Goal: Task Accomplishment & Management: Use online tool/utility

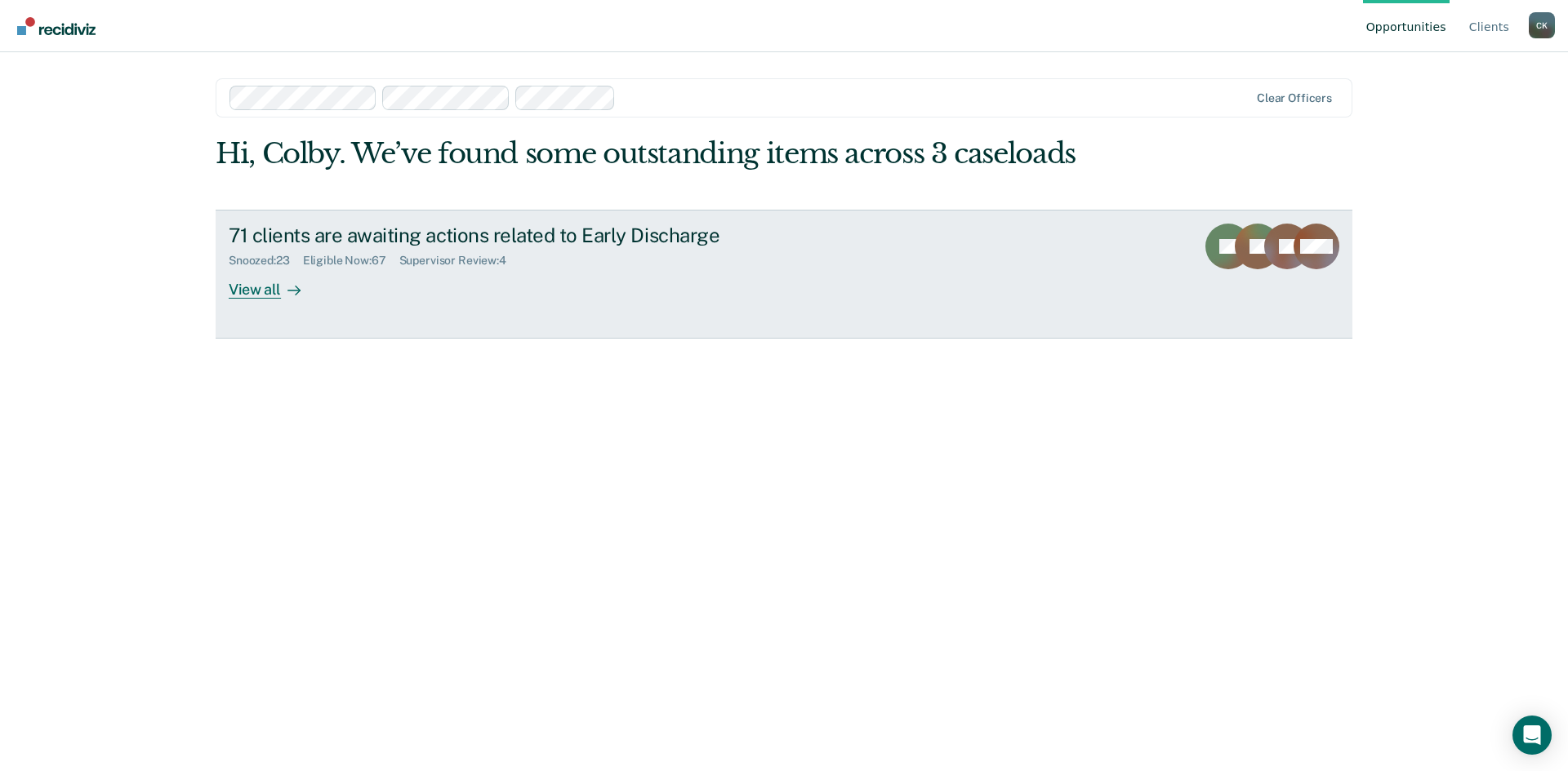
click at [255, 287] on div "View all" at bounding box center [274, 283] width 91 height 32
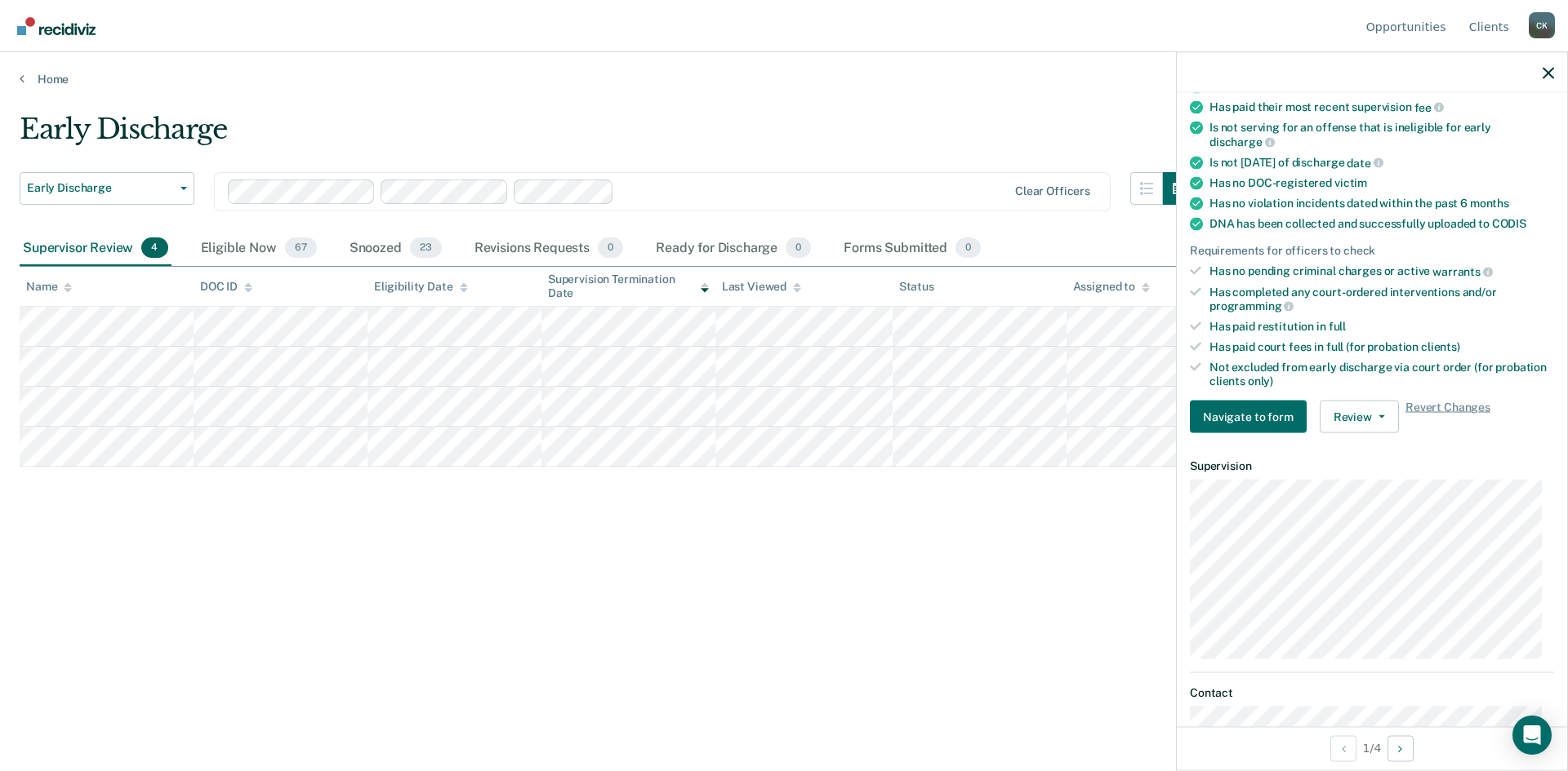
scroll to position [245, 0]
click at [1375, 410] on button "Review" at bounding box center [1359, 415] width 80 height 33
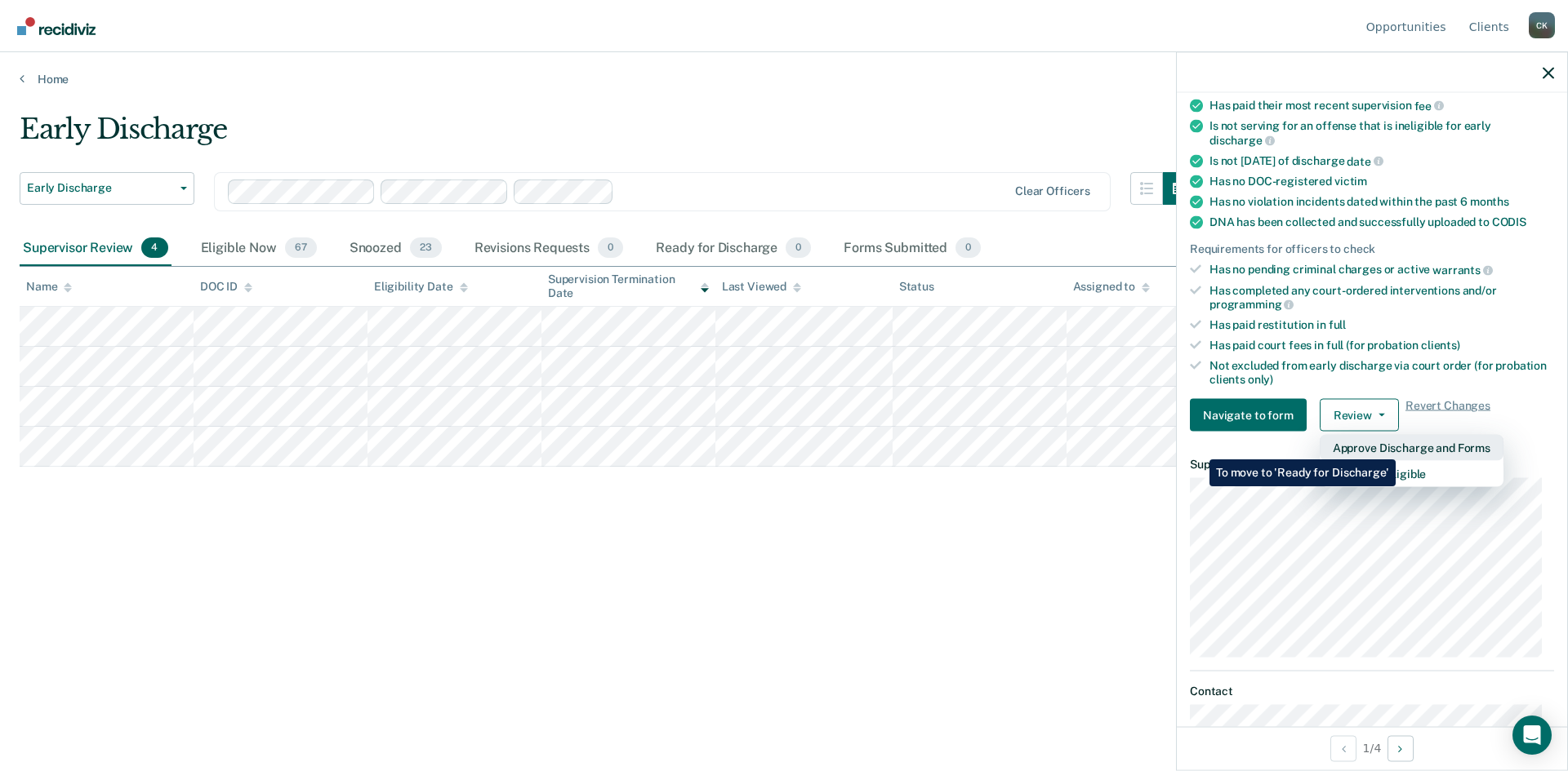
click at [1395, 447] on button "Approve Discharge and Forms" at bounding box center [1411, 448] width 183 height 26
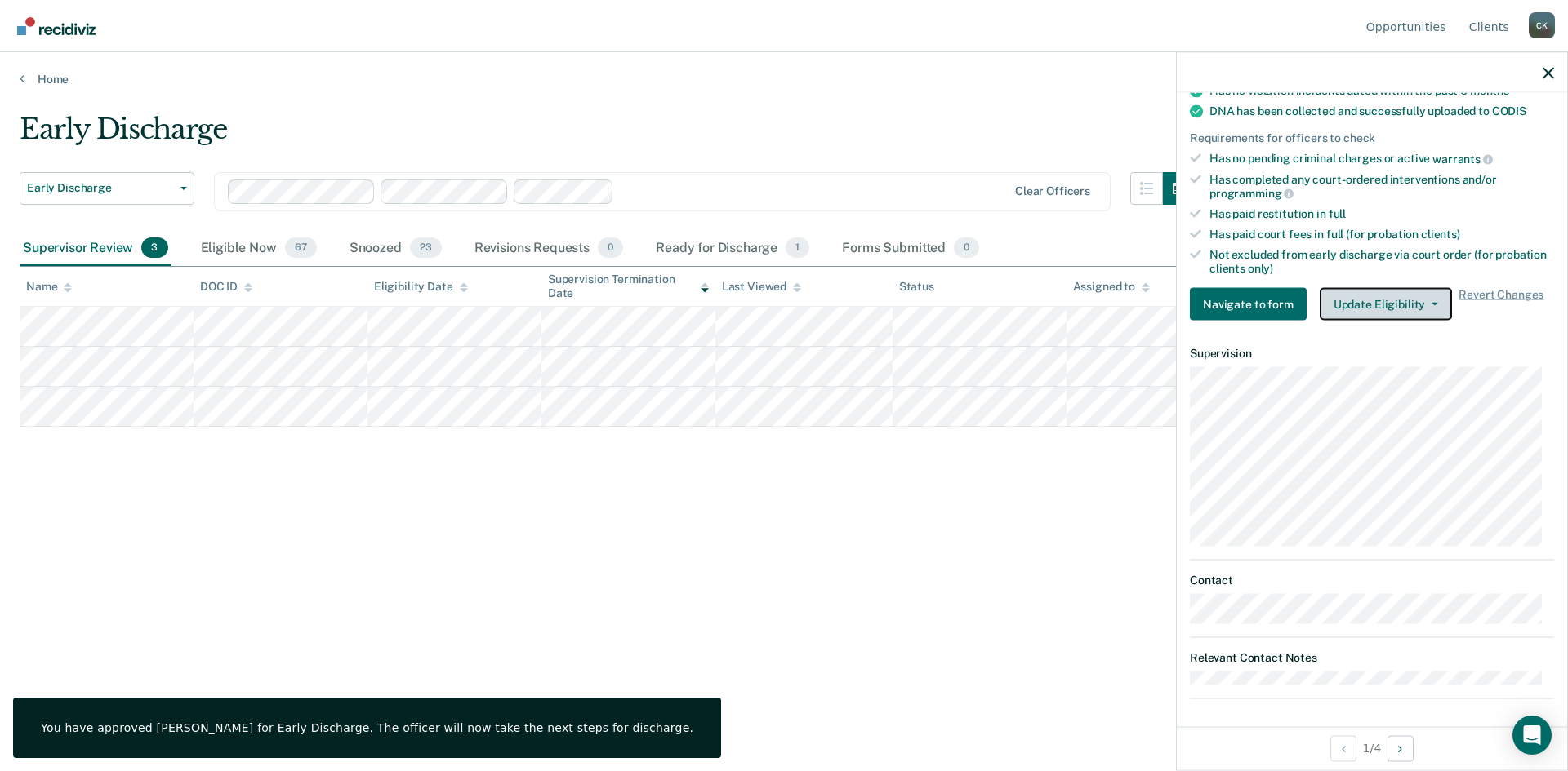
scroll to position [359, 0]
click at [1427, 295] on button "Update Eligibility" at bounding box center [1386, 301] width 132 height 33
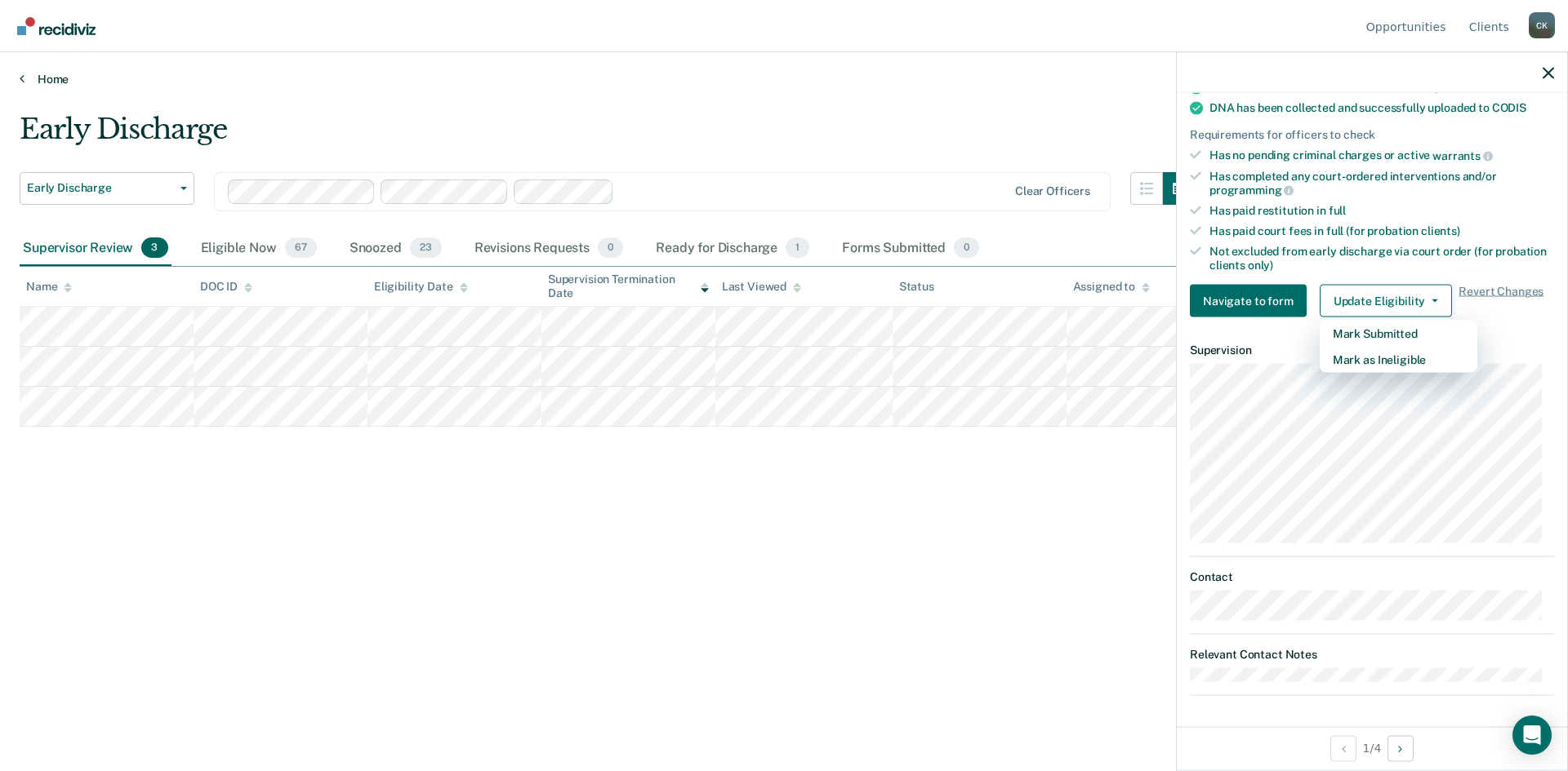
click at [19, 75] on icon at bounding box center [22, 79] width 5 height 13
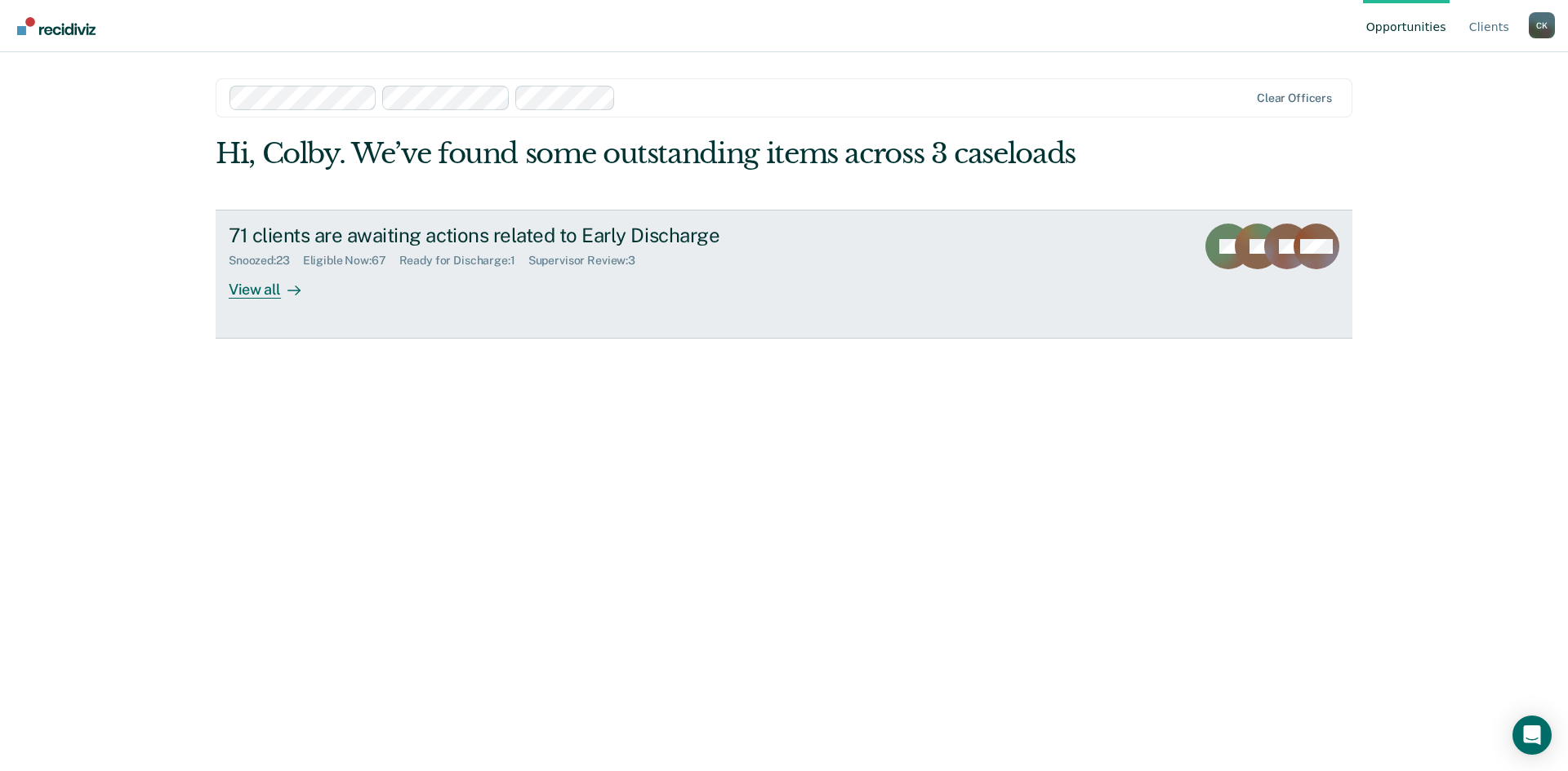
click at [256, 283] on div "View all" at bounding box center [274, 283] width 91 height 32
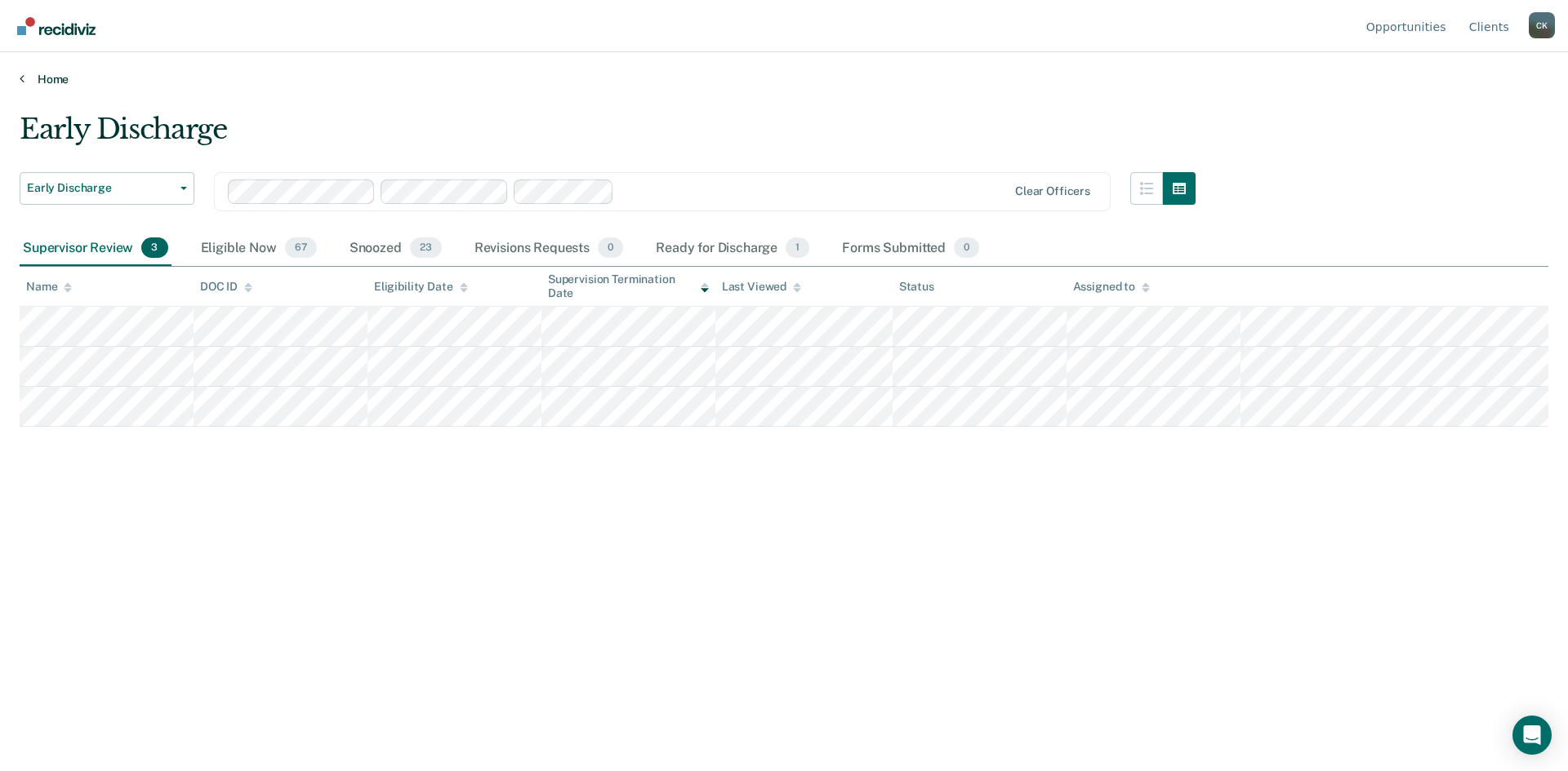
click at [539, 83] on link "Home" at bounding box center [783, 80] width 1529 height 15
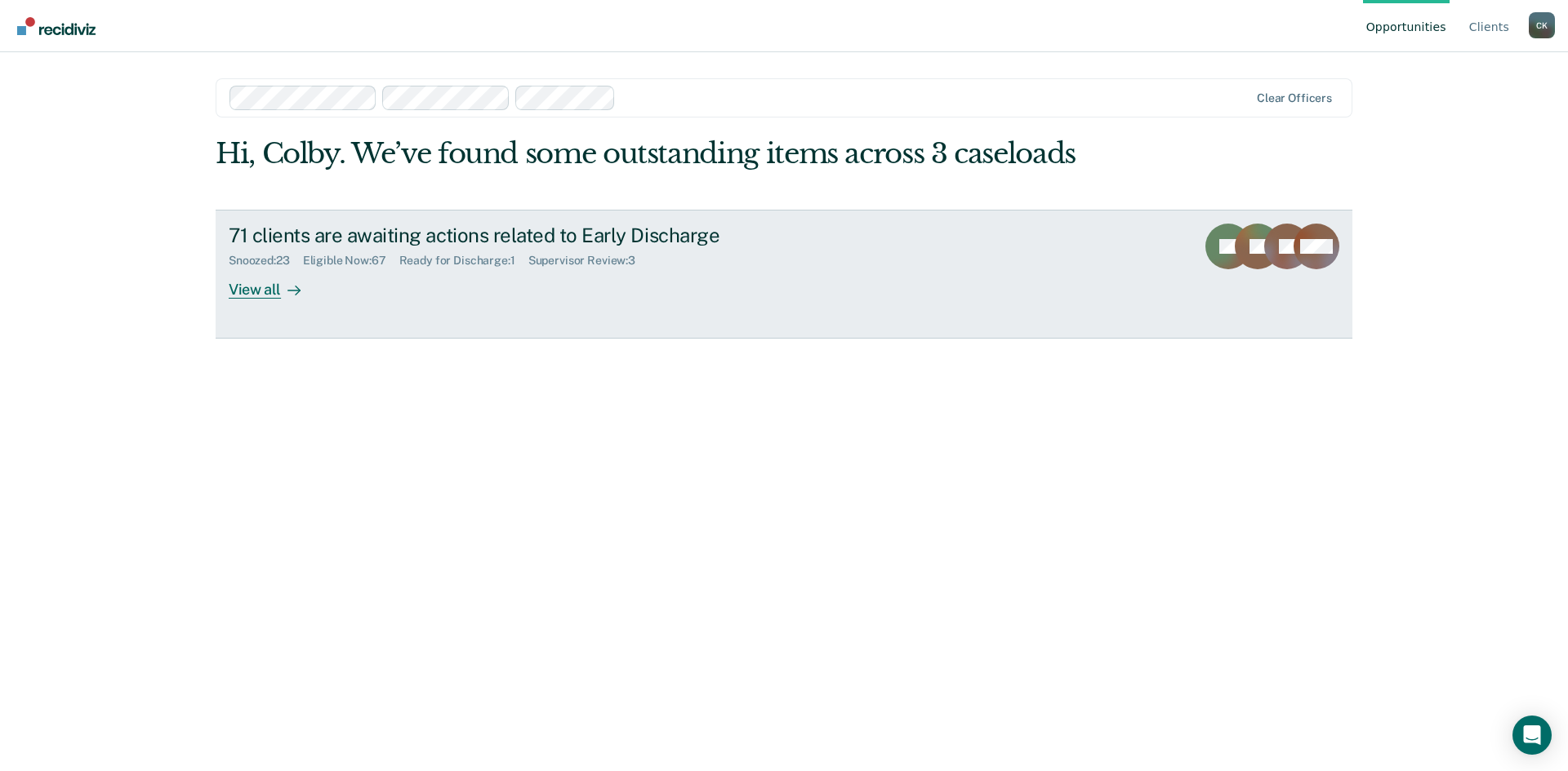
click at [249, 291] on div "View all" at bounding box center [274, 283] width 91 height 32
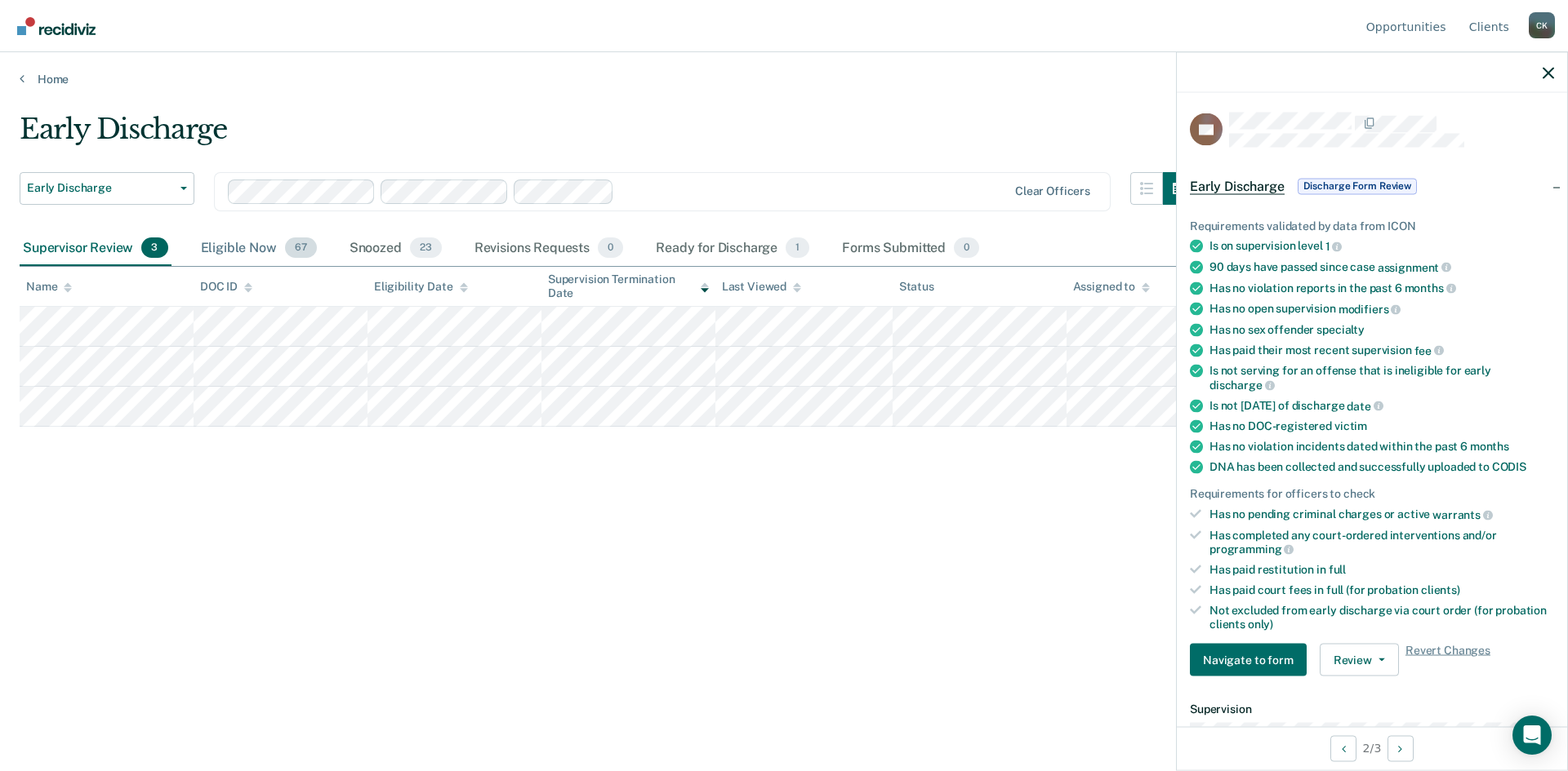
click at [254, 246] on div "Eligible Now 67" at bounding box center [259, 249] width 122 height 36
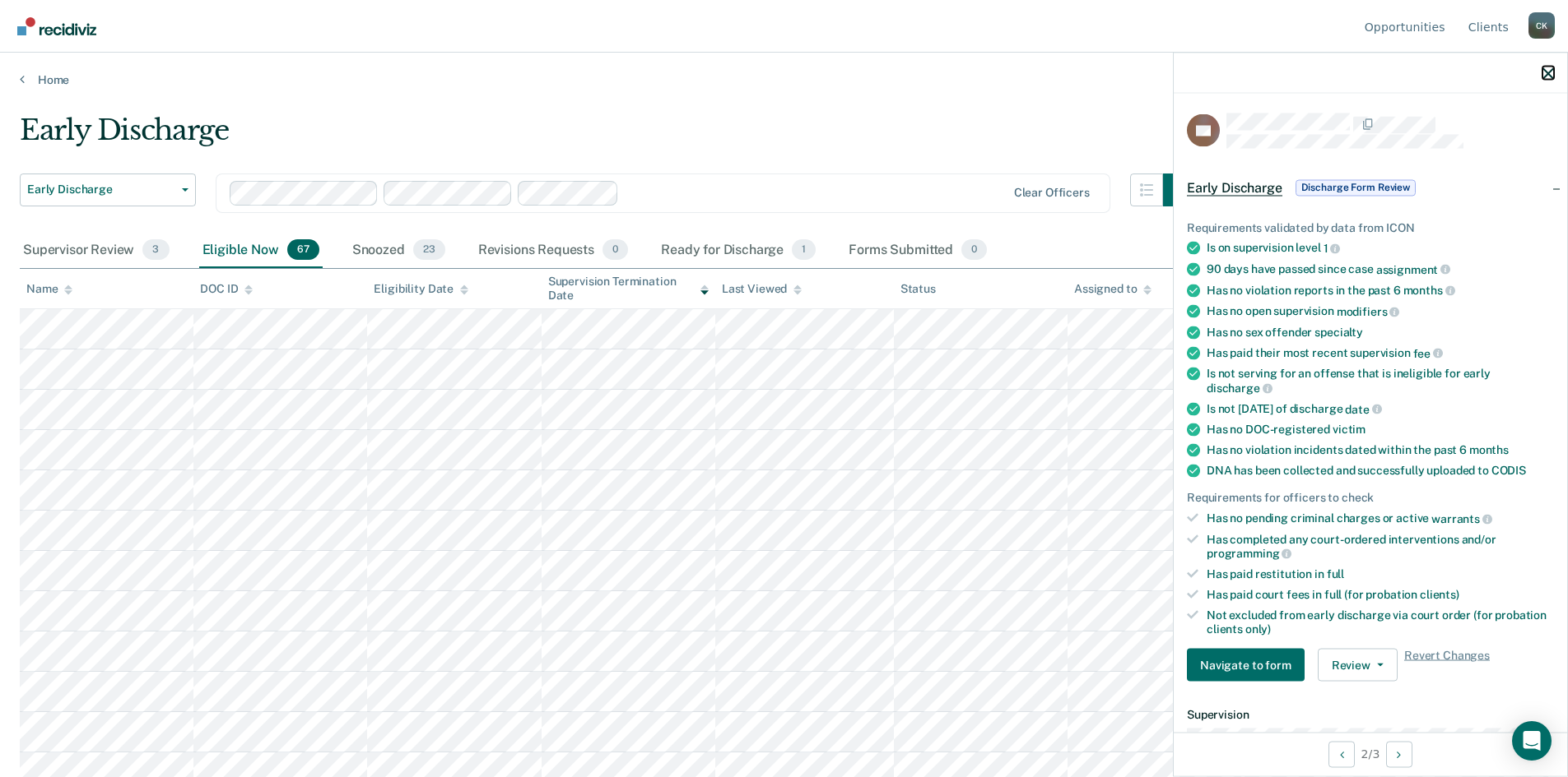
click at [1549, 75] on icon "button" at bounding box center [1548, 73] width 12 height 12
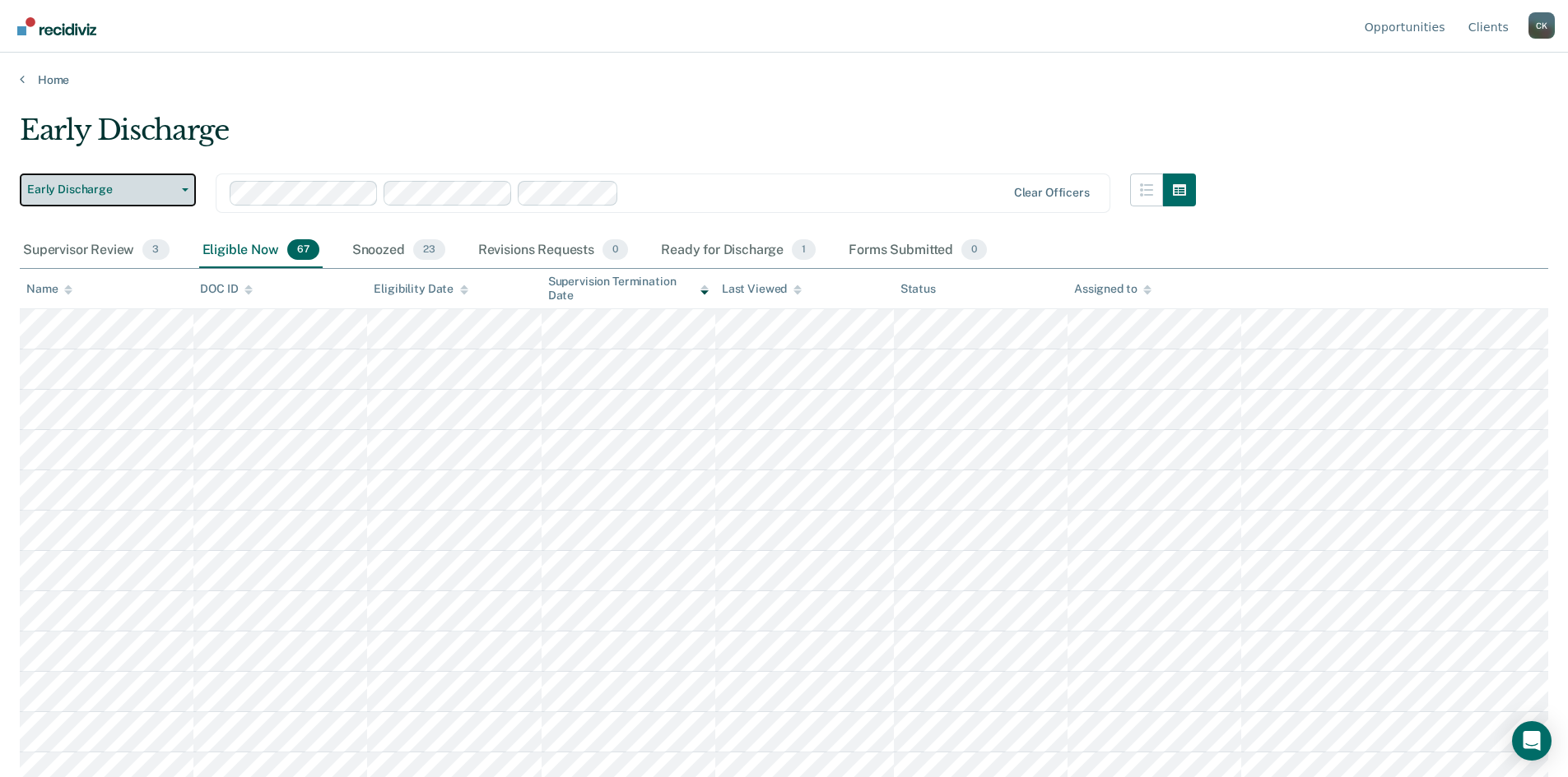
click at [184, 189] on icon "button" at bounding box center [185, 190] width 7 height 3
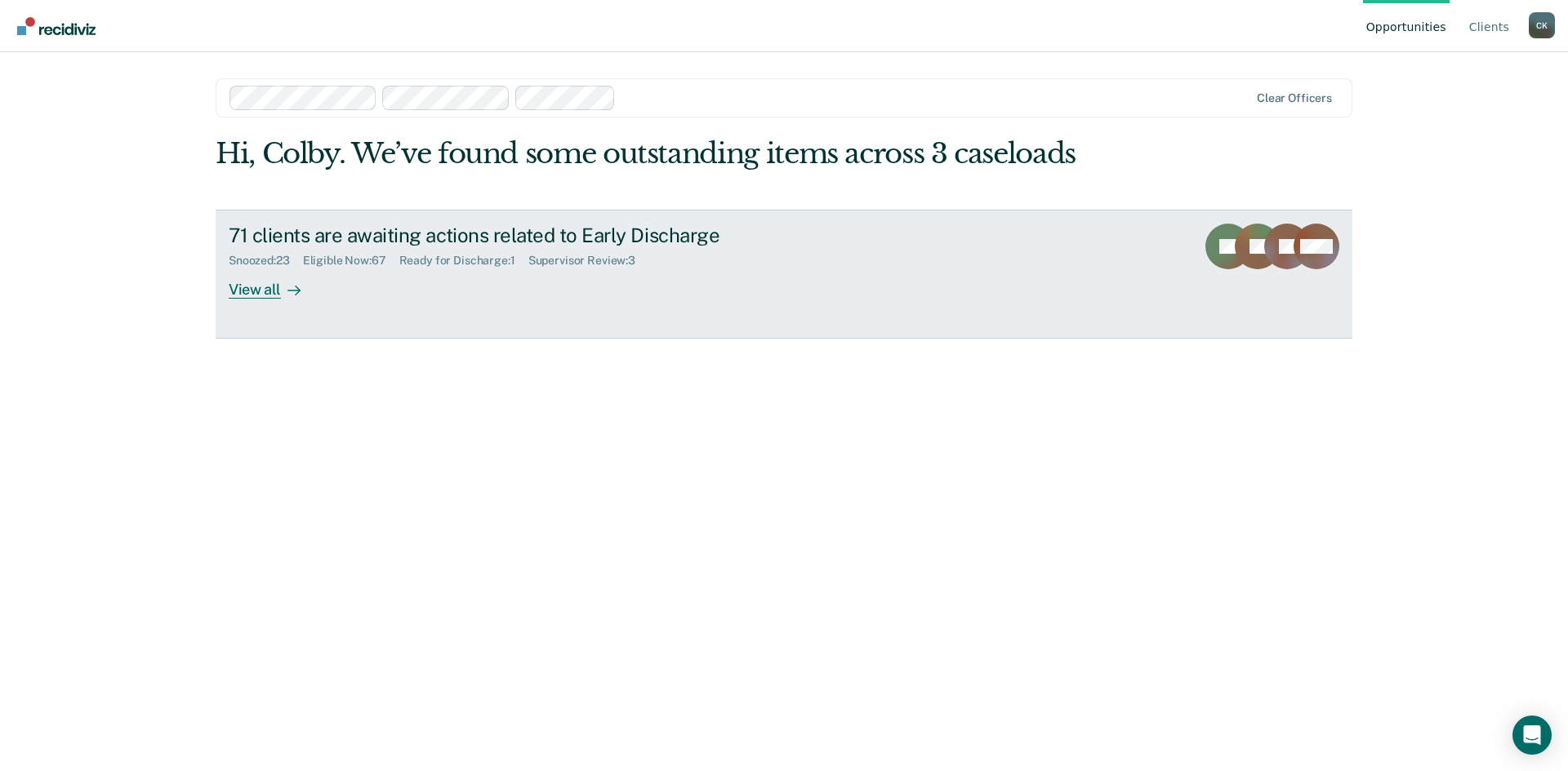
click at [437, 237] on div "71 clients are awaiting actions related to Early Discharge" at bounding box center [515, 235] width 574 height 23
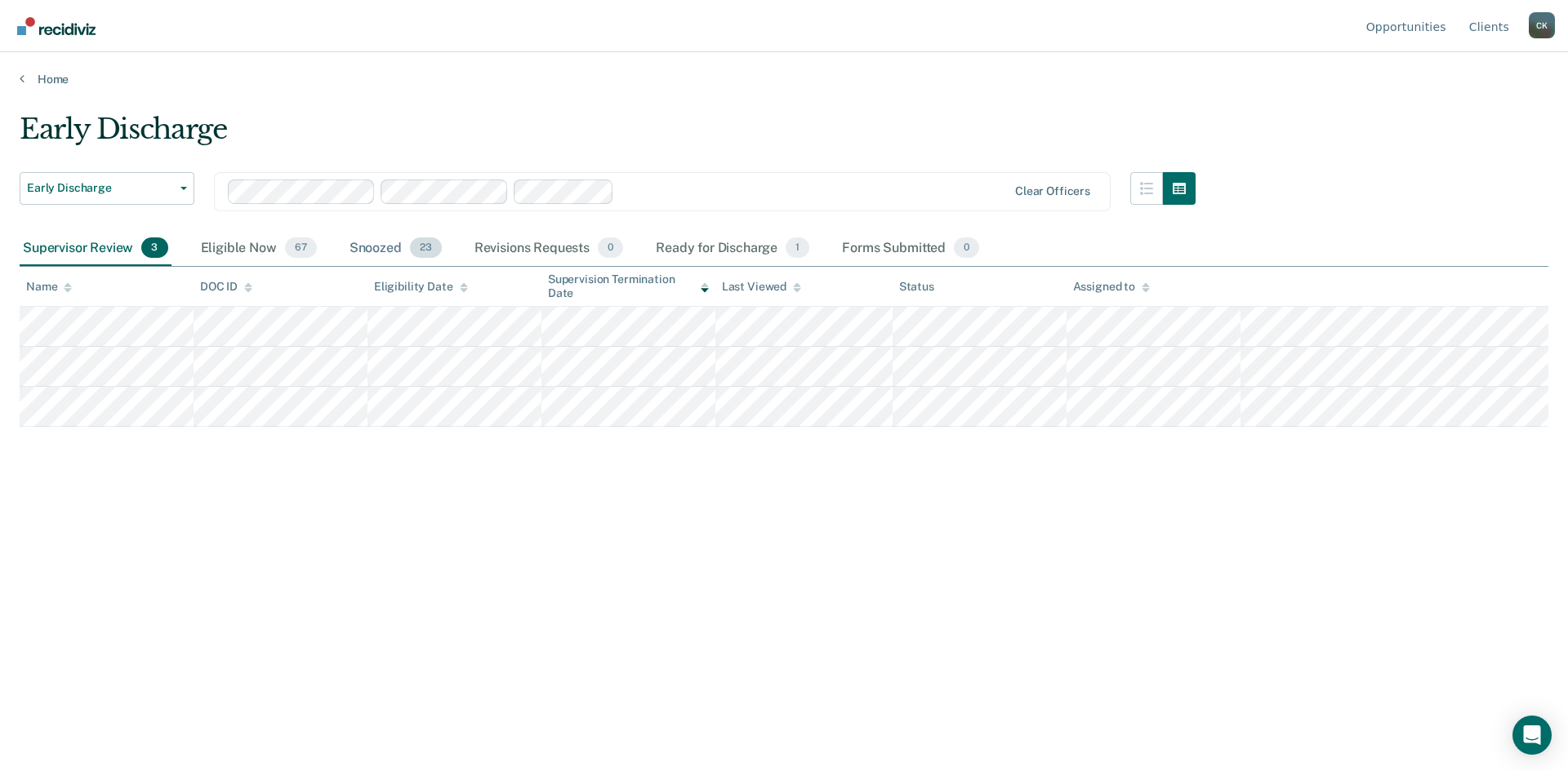
click at [380, 253] on div "Snoozed 23" at bounding box center [395, 249] width 99 height 36
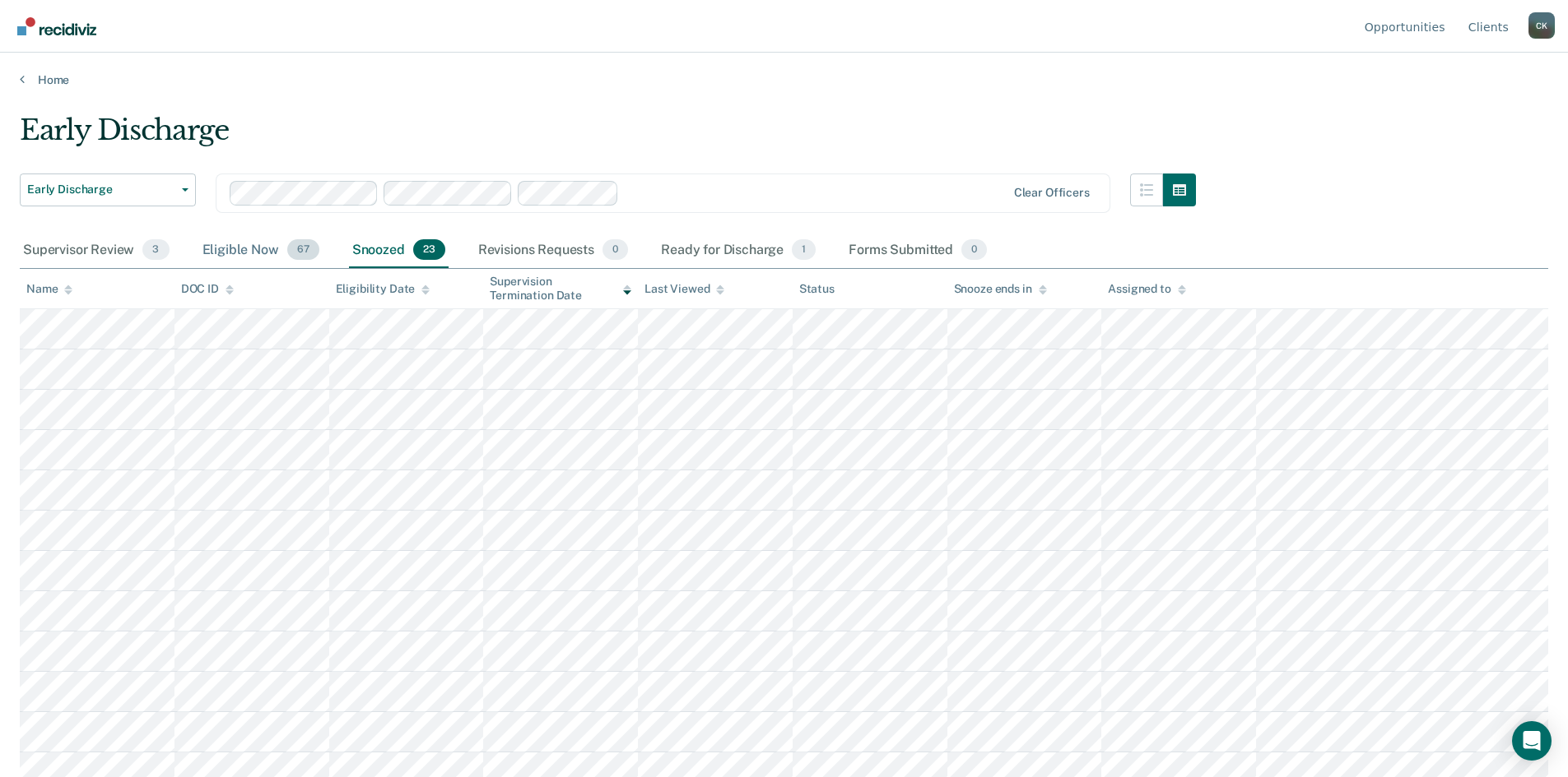
click at [232, 248] on div "Eligible Now 67" at bounding box center [261, 251] width 123 height 36
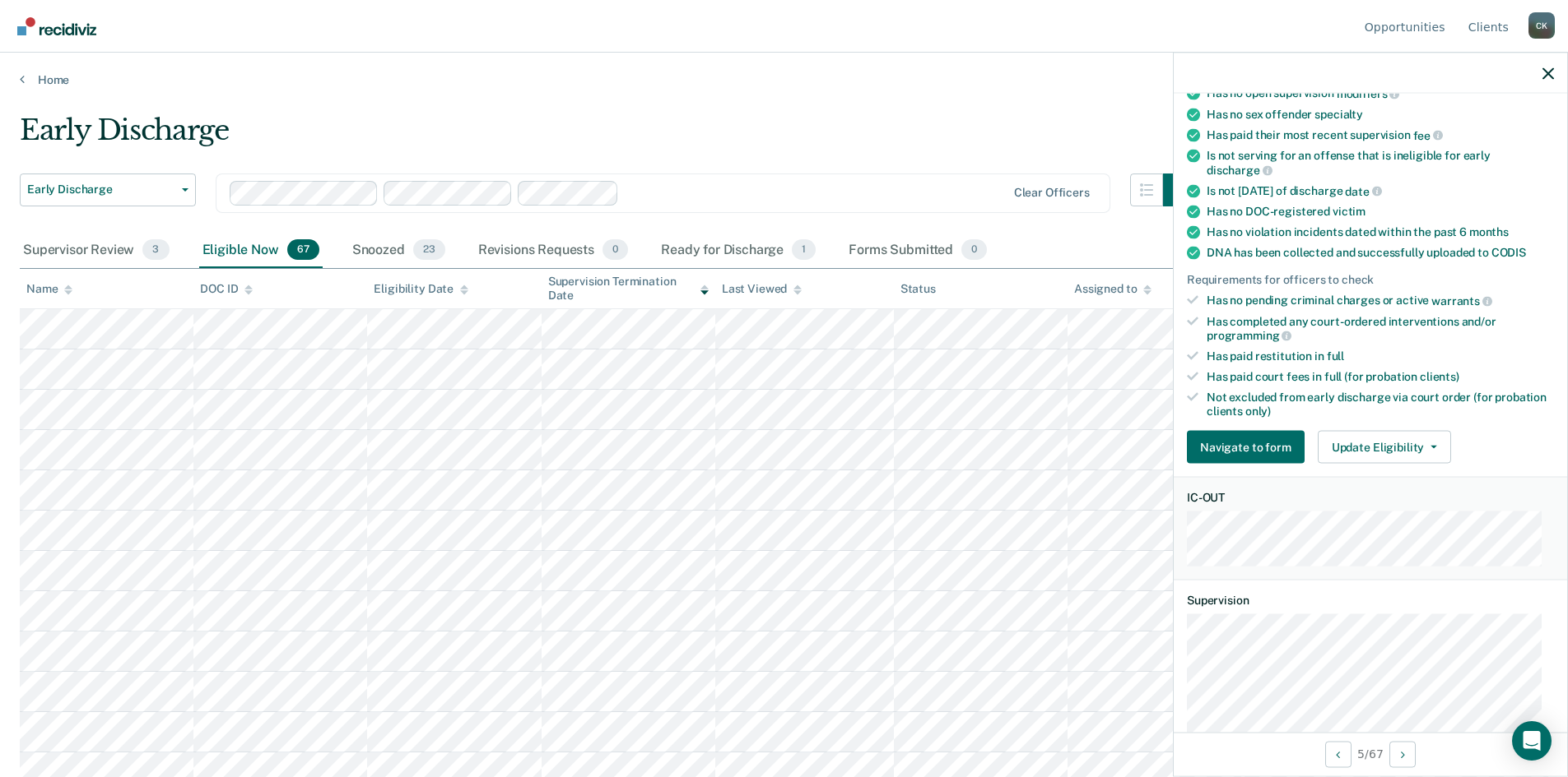
scroll to position [247, 0]
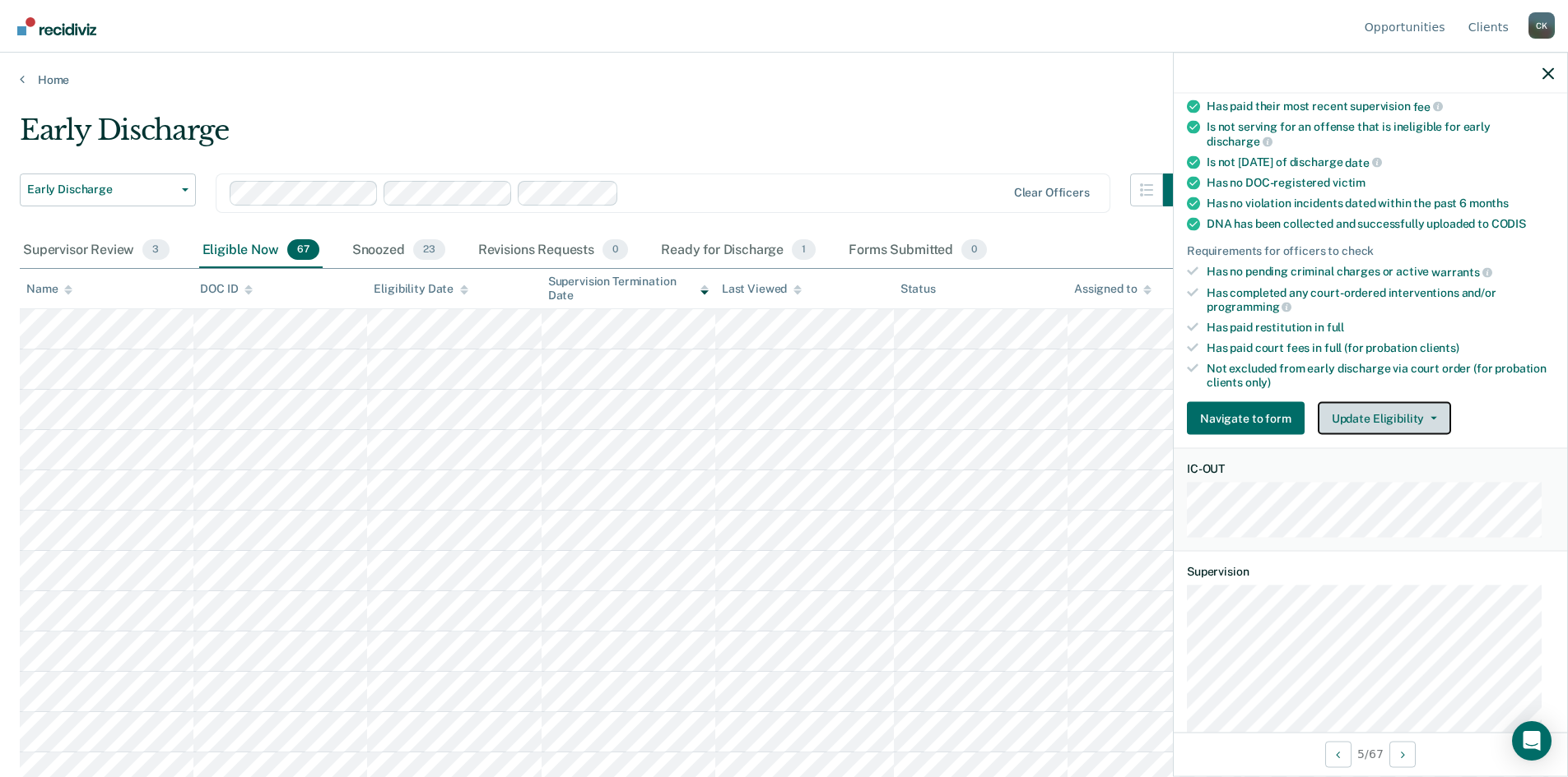
click at [1427, 413] on button "Update Eligibility" at bounding box center [1384, 418] width 133 height 33
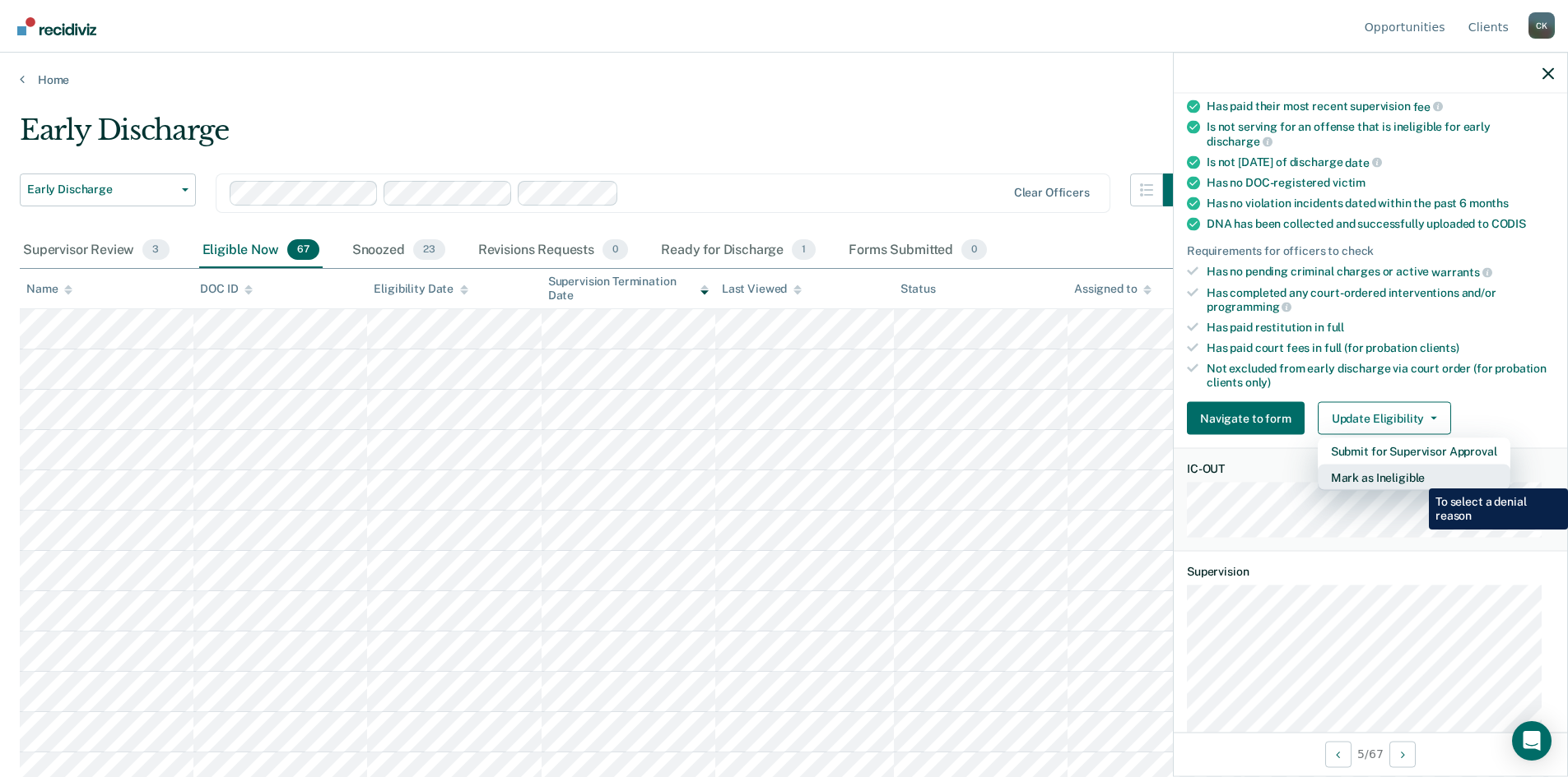
click at [1416, 477] on button "Mark as Ineligible" at bounding box center [1414, 478] width 192 height 26
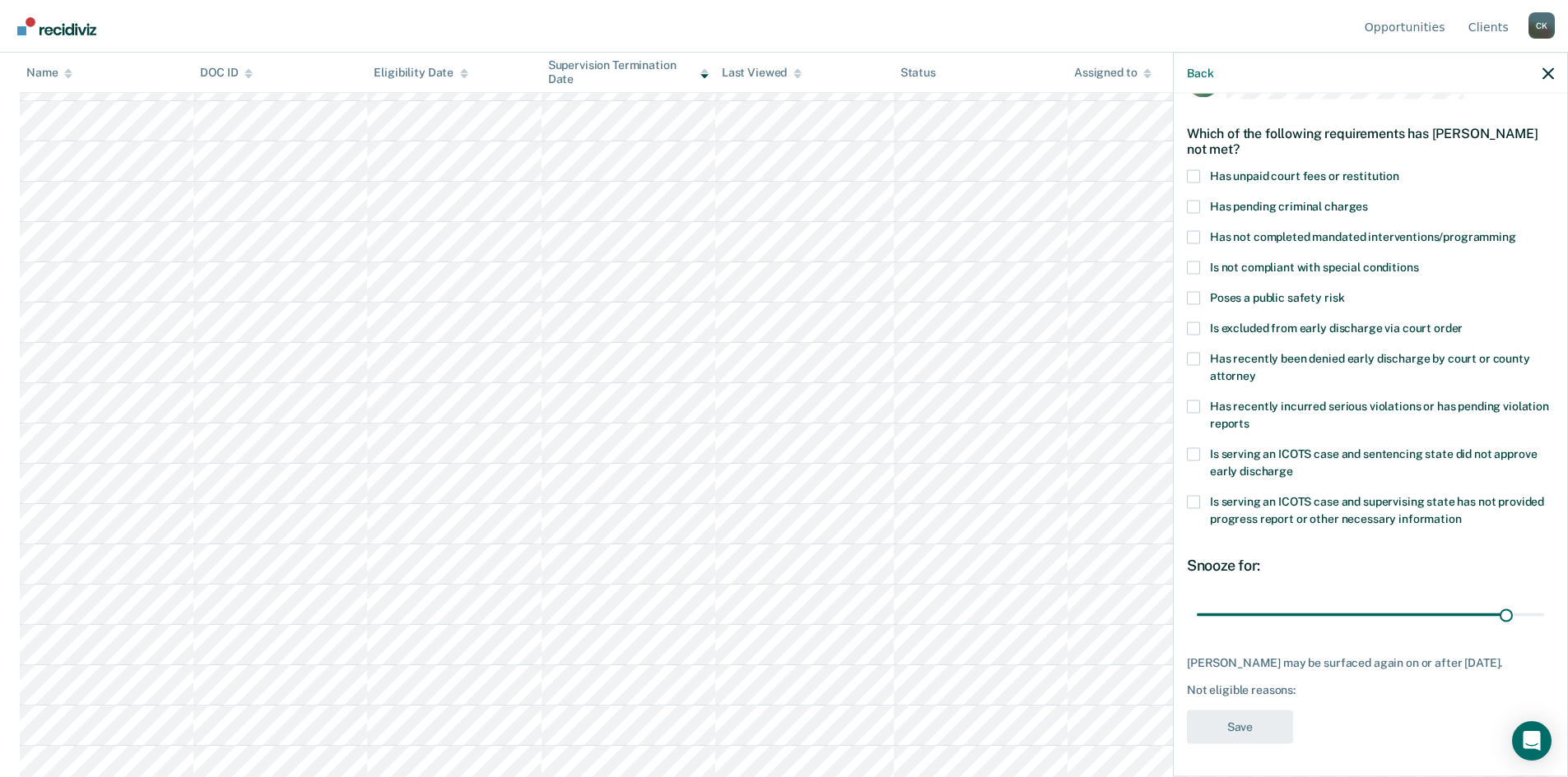
scroll to position [412, 0]
click at [1187, 447] on span at bounding box center [1193, 454] width 14 height 13
click at [1293, 465] on input "Is serving an ICOTS case and sentencing state did not approve early discharge" at bounding box center [1293, 465] width 0 height 0
drag, startPoint x: 1493, startPoint y: 597, endPoint x: 1544, endPoint y: 601, distance: 51.2
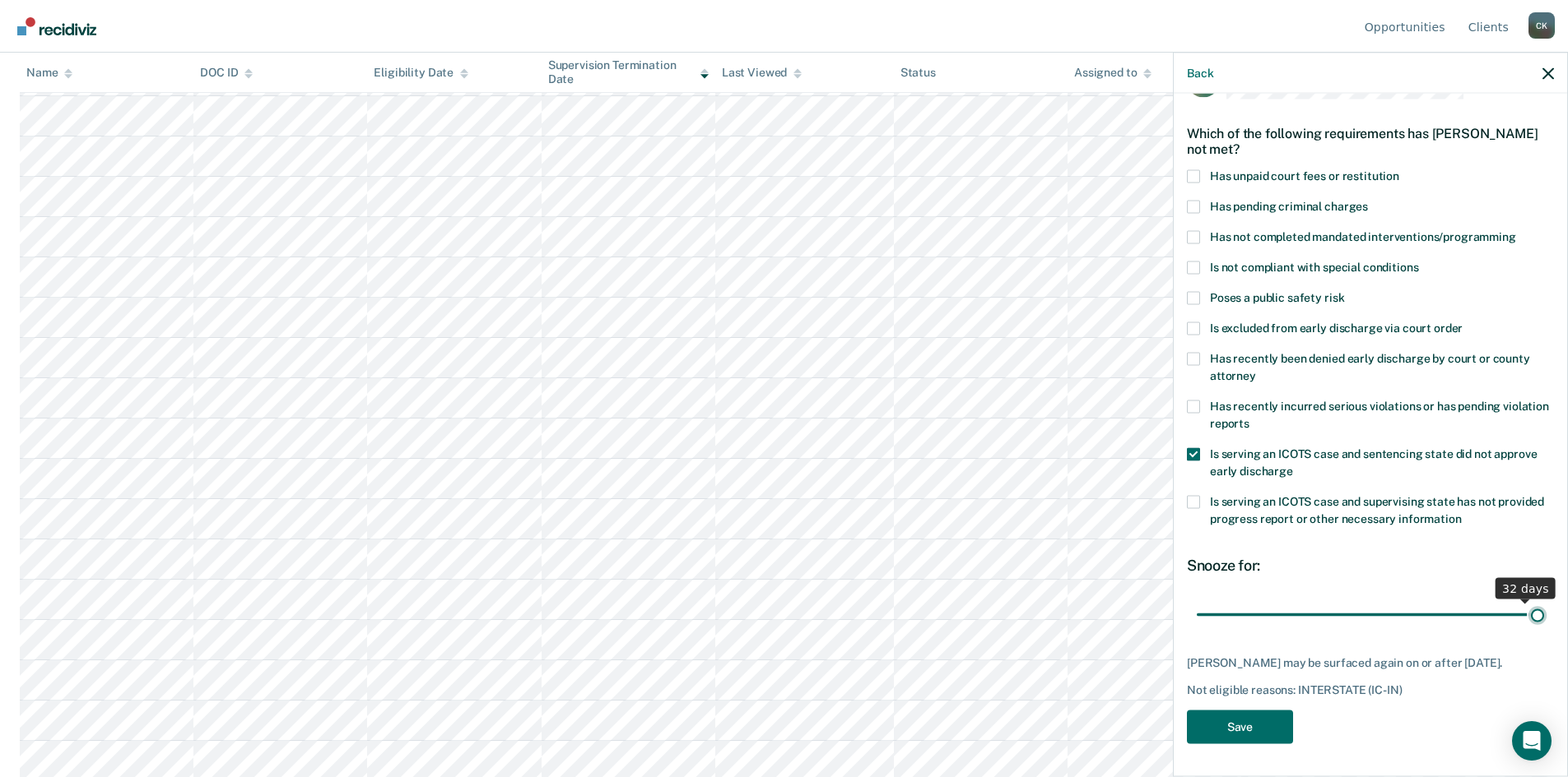
click at [1544, 601] on input "range" at bounding box center [1370, 615] width 347 height 29
drag, startPoint x: 1525, startPoint y: 602, endPoint x: 1476, endPoint y: 603, distance: 49.0
type input "28"
click at [1476, 603] on input "range" at bounding box center [1370, 615] width 347 height 29
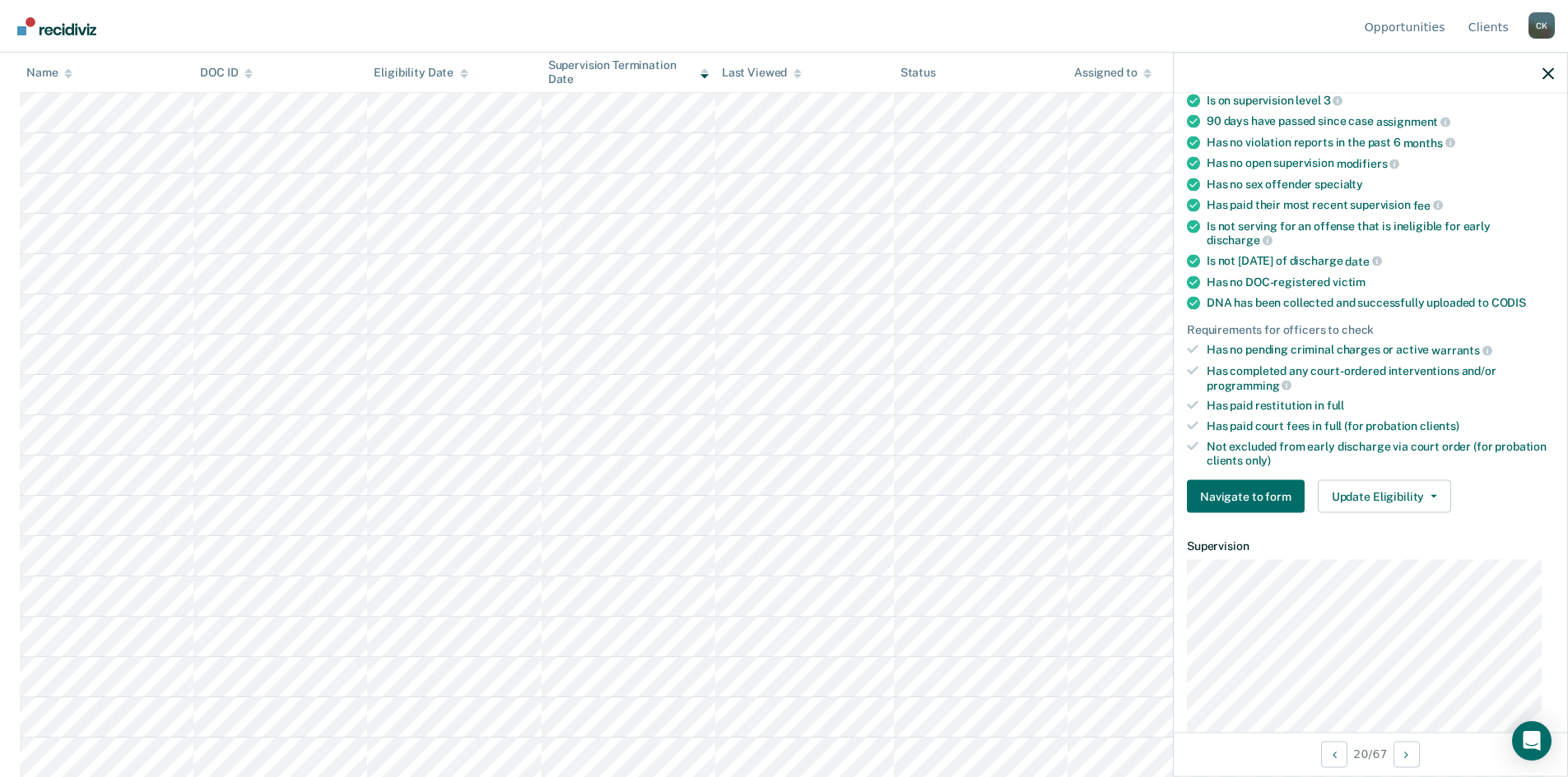
scroll to position [226, 0]
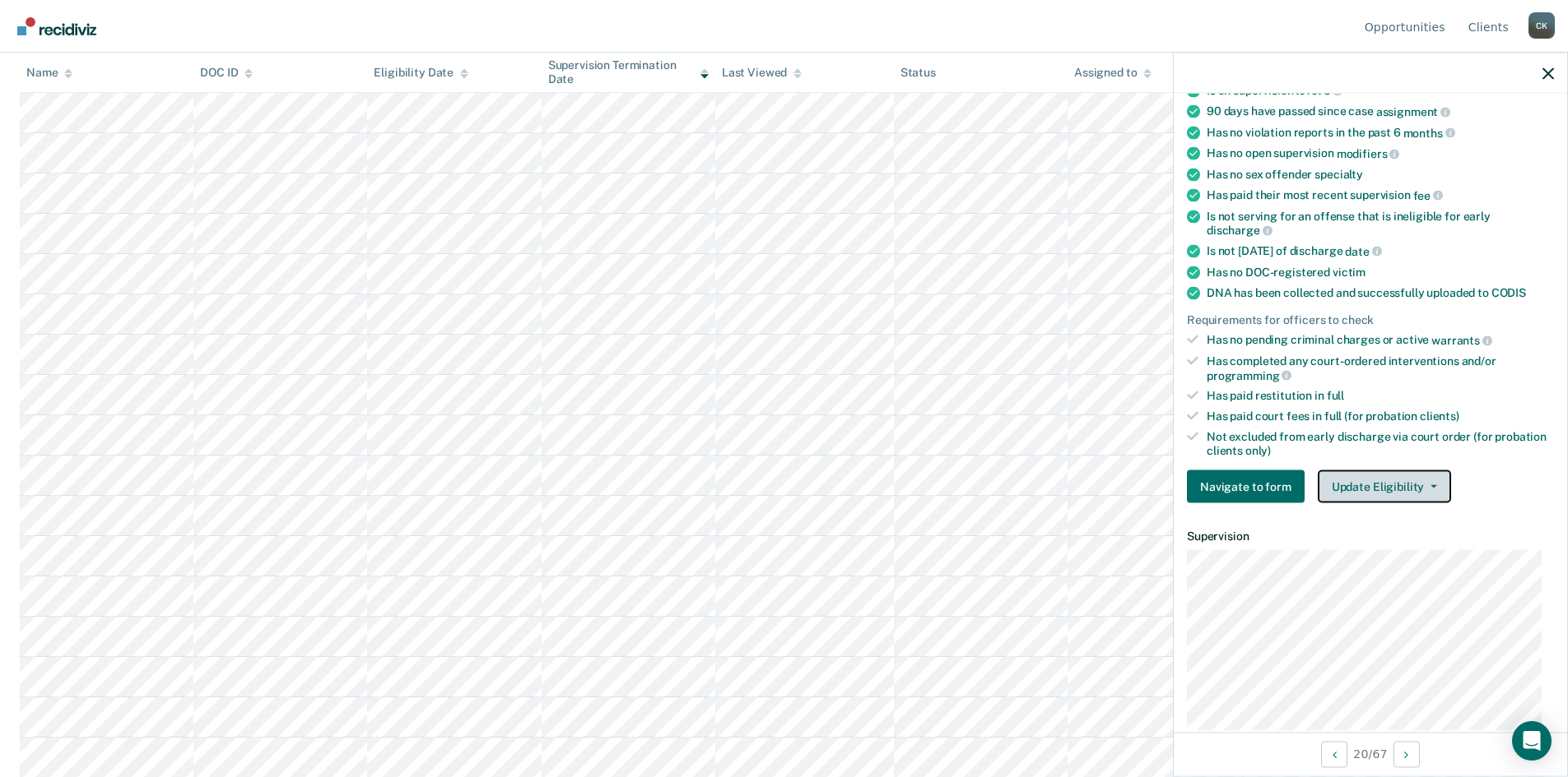
click at [1432, 484] on button "Update Eligibility" at bounding box center [1384, 487] width 133 height 33
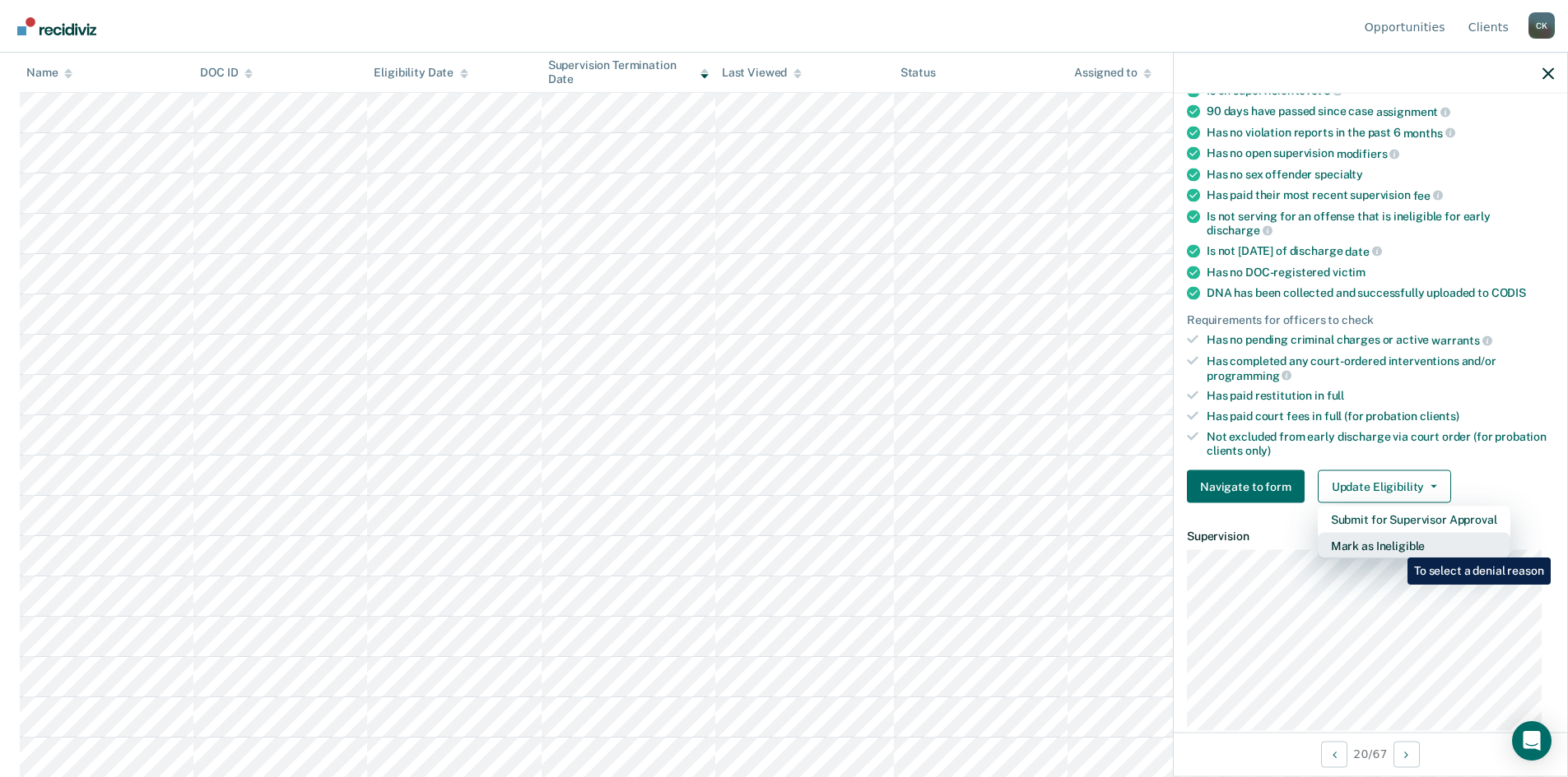
click at [1395, 545] on button "Mark as Ineligible" at bounding box center [1414, 546] width 192 height 26
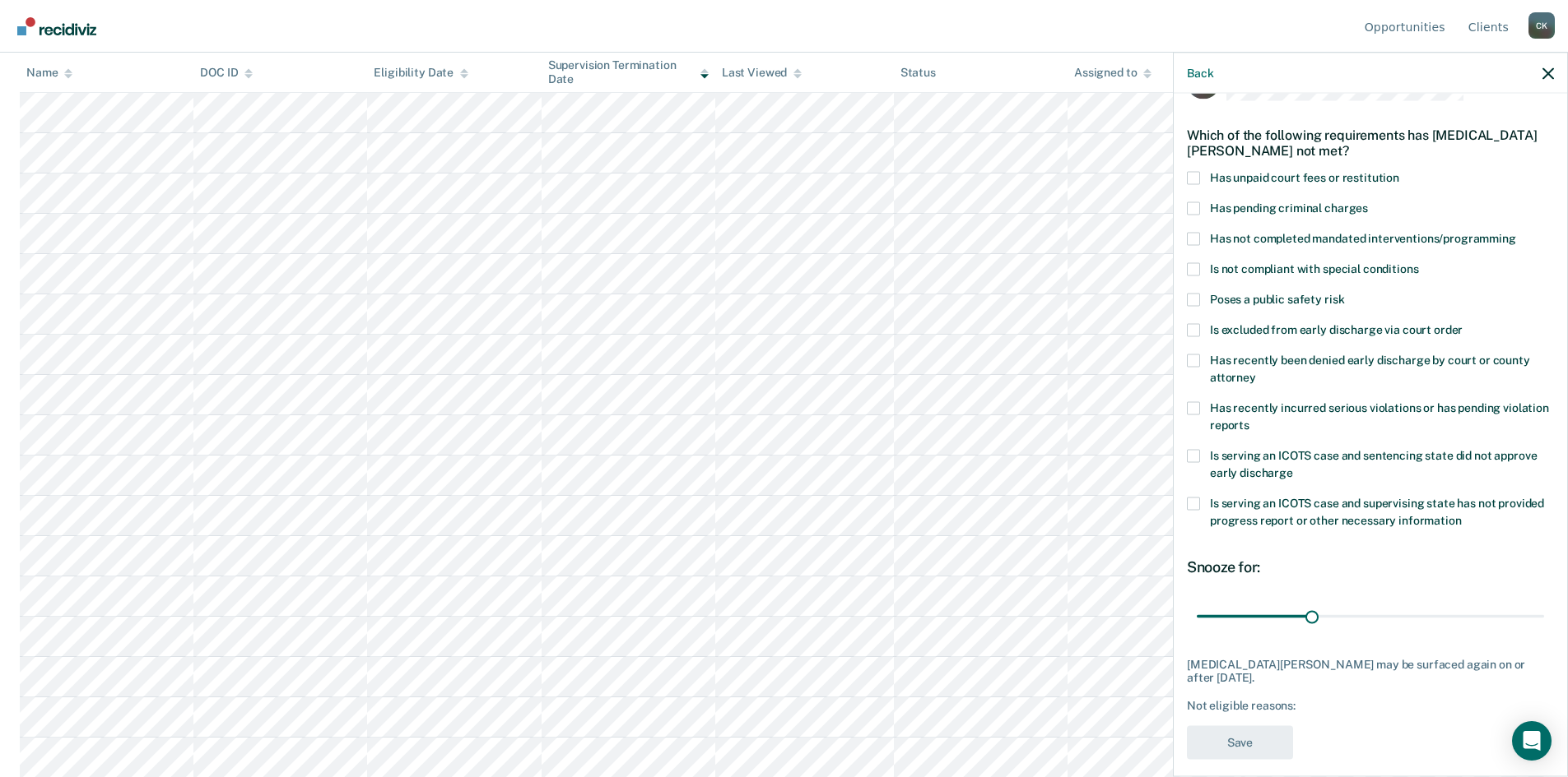
click at [1193, 181] on span at bounding box center [1193, 178] width 14 height 13
click at [1399, 171] on input "Has unpaid court fees or restitution" at bounding box center [1399, 171] width 0 height 0
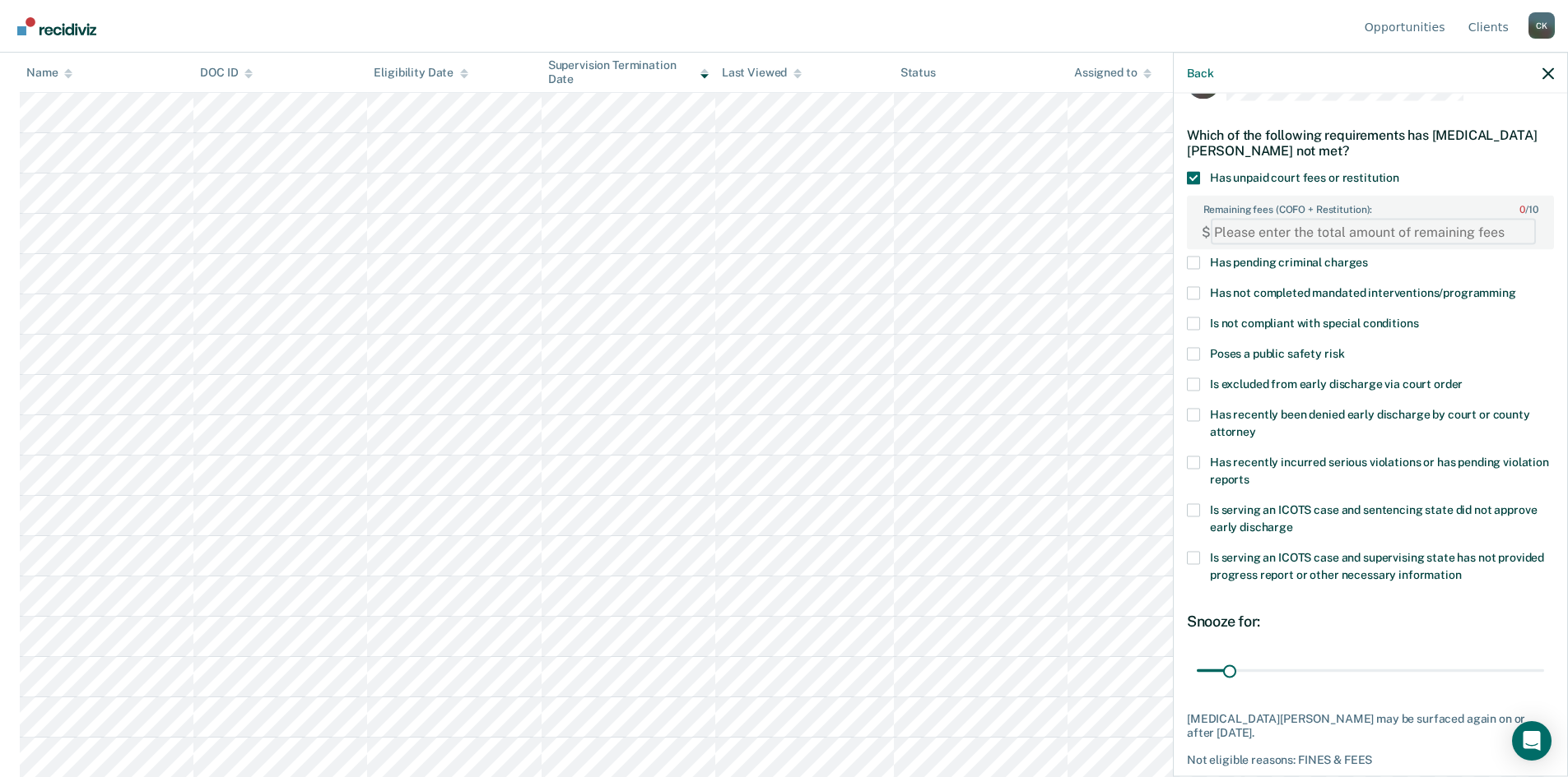
click at [1269, 224] on FEESReasonInput "Remaining fees (COFO + Restitution): 0 / 10" at bounding box center [1372, 231] width 325 height 26
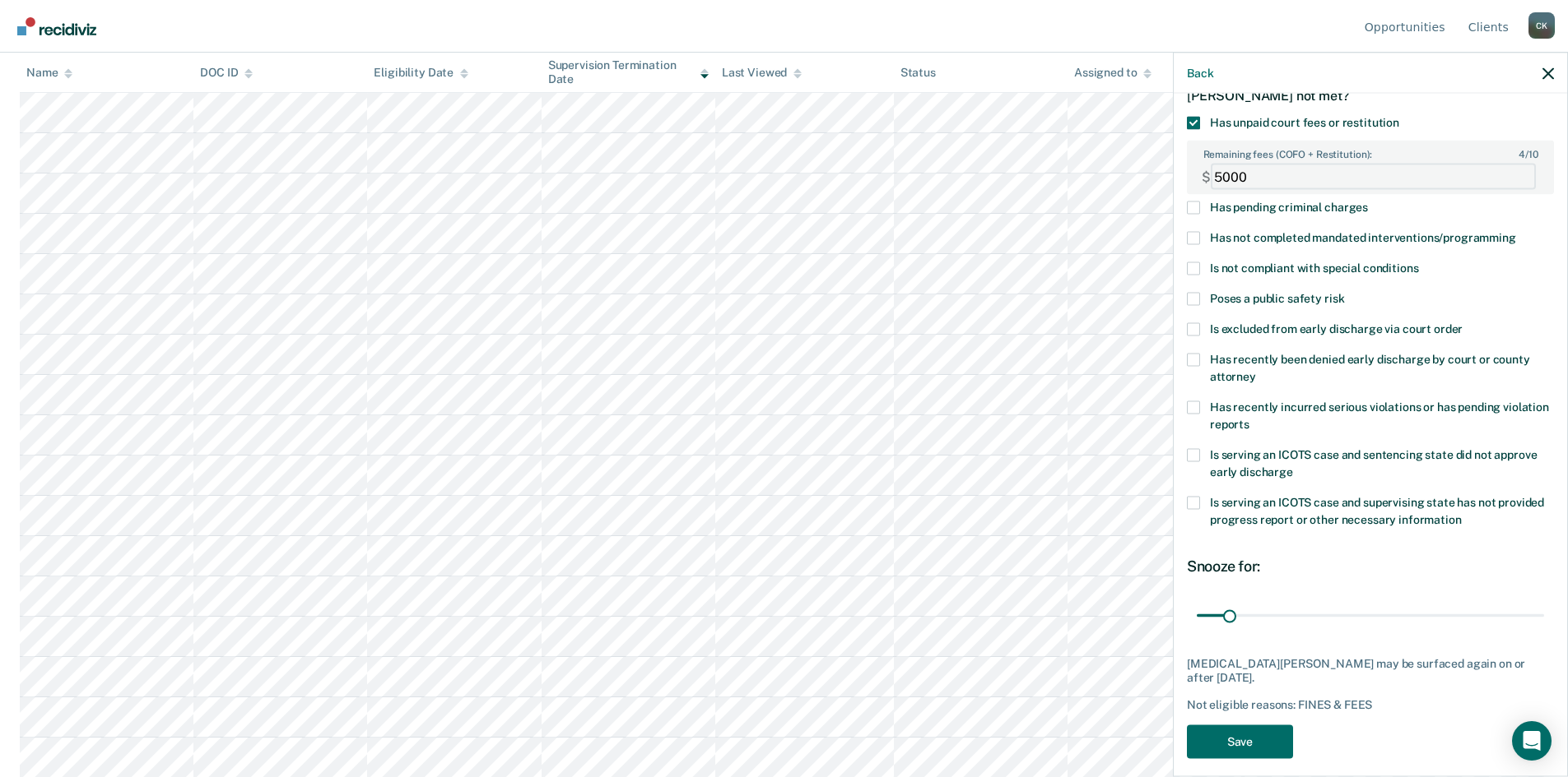
scroll to position [774, 0]
click at [1515, 180] on FEESReasonInput "4999" at bounding box center [1372, 176] width 325 height 26
click at [1515, 180] on FEESReasonInput "4998" at bounding box center [1372, 176] width 325 height 26
click at [1515, 180] on FEESReasonInput "4997" at bounding box center [1372, 176] width 325 height 26
click at [1514, 166] on FEESReasonInput "4998" at bounding box center [1372, 176] width 325 height 26
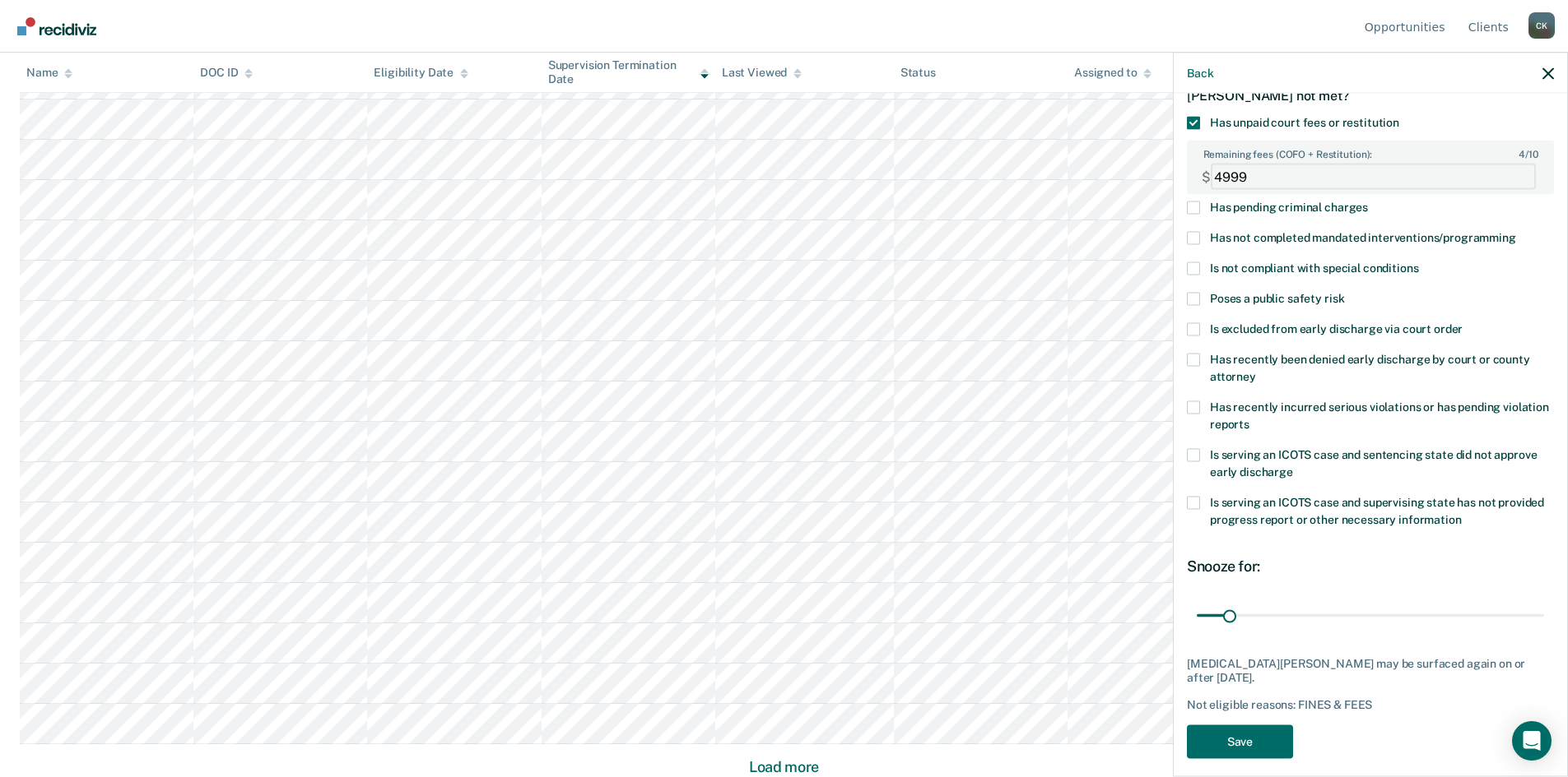
click at [1514, 166] on FEESReasonInput "4999" at bounding box center [1372, 176] width 325 height 26
type FEESReasonInput "5000"
click at [1514, 166] on FEESReasonInput "5000" at bounding box center [1372, 176] width 325 height 26
drag, startPoint x: 1224, startPoint y: 611, endPoint x: 1539, endPoint y: 622, distance: 315.2
click at [1537, 622] on input "range" at bounding box center [1370, 616] width 347 height 29
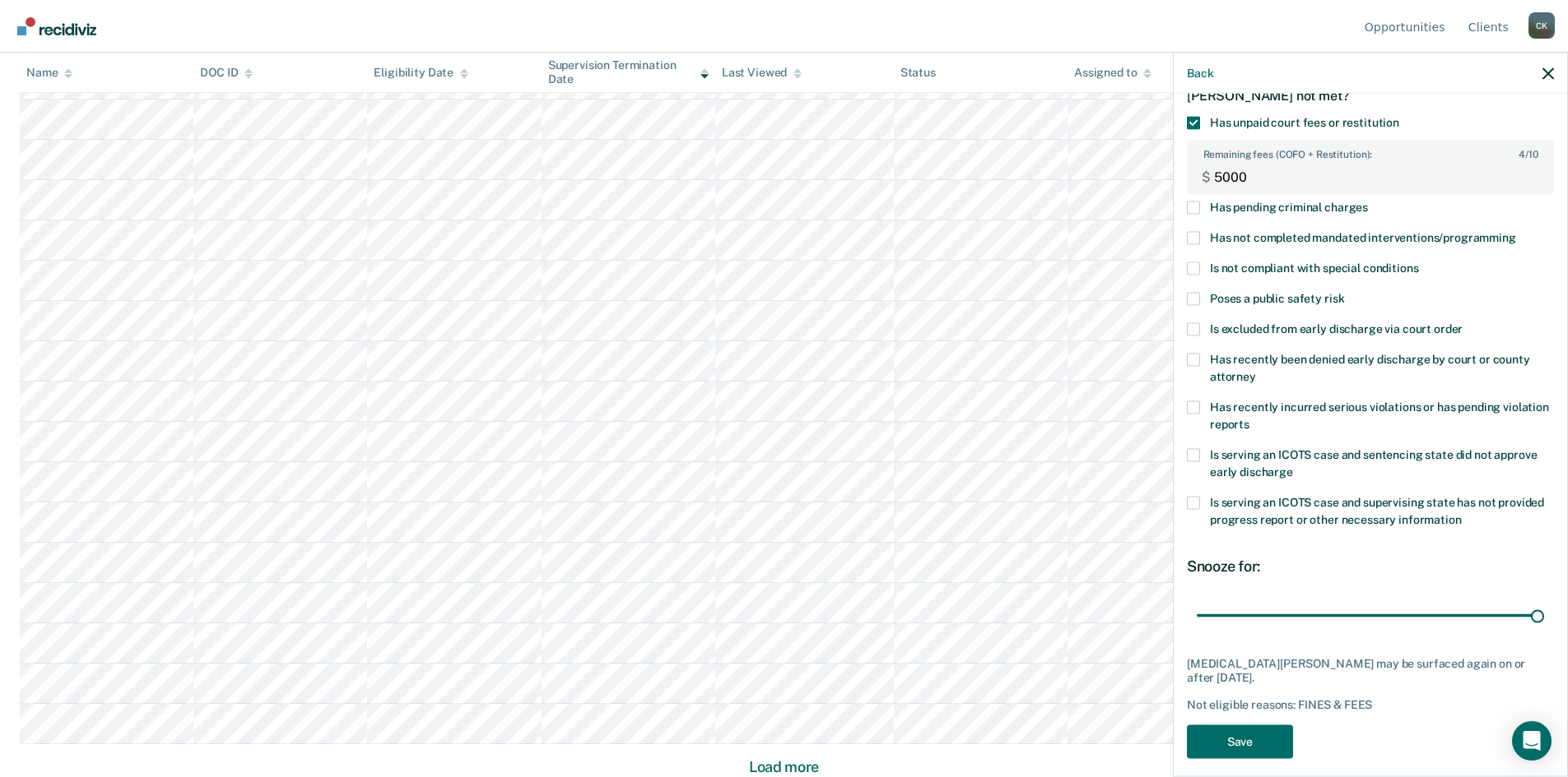
click at [1200, 364] on label "Has recently been denied early discharge by court or county attorney" at bounding box center [1370, 370] width 367 height 35
click at [1256, 371] on input "Has recently been denied early discharge by court or county attorney" at bounding box center [1256, 371] width 0 height 0
type input "365"
drag, startPoint x: 1522, startPoint y: 612, endPoint x: 1549, endPoint y: 611, distance: 27.0
click at [1544, 611] on input "range" at bounding box center [1370, 616] width 347 height 29
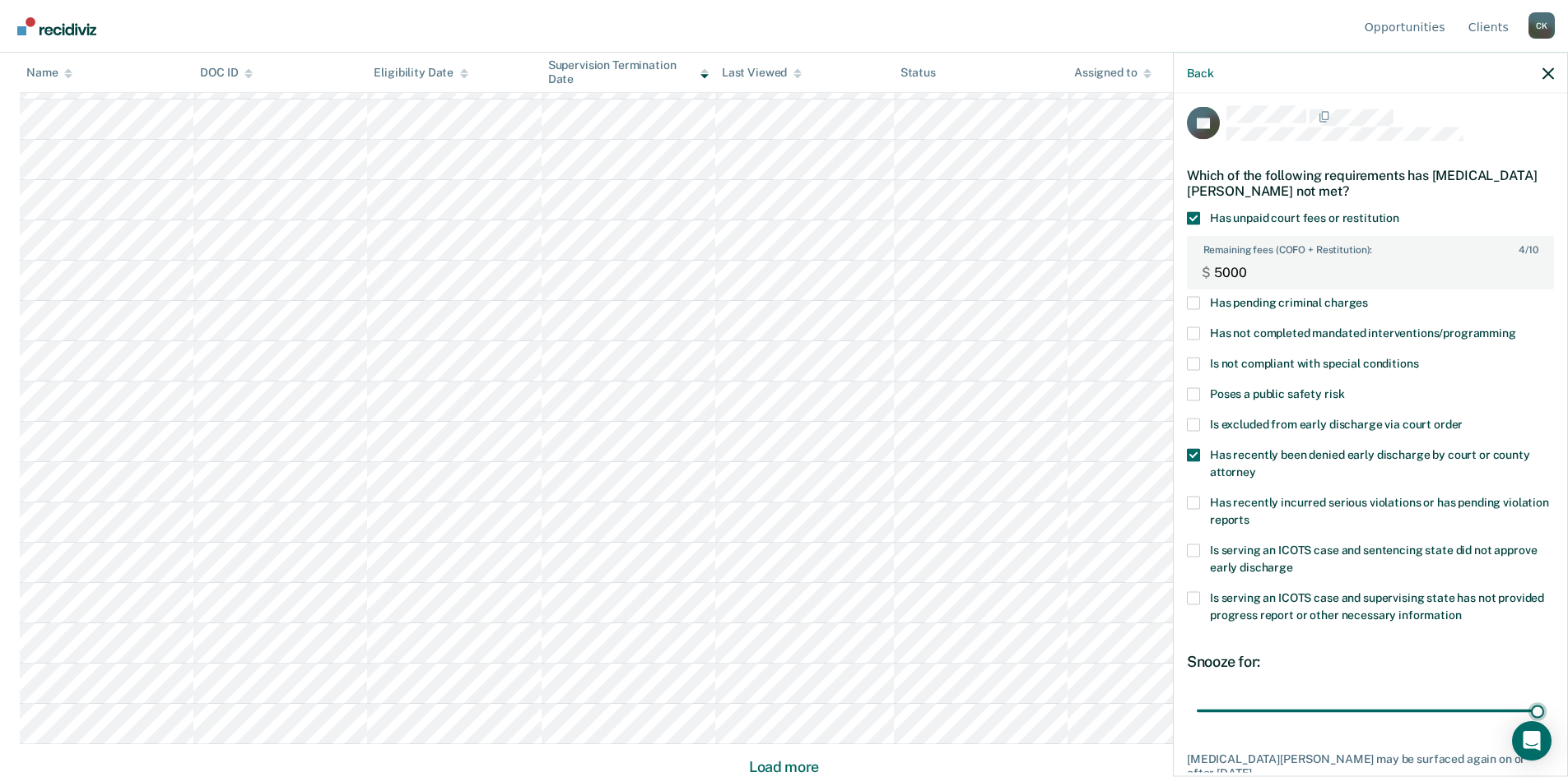
scroll to position [0, 0]
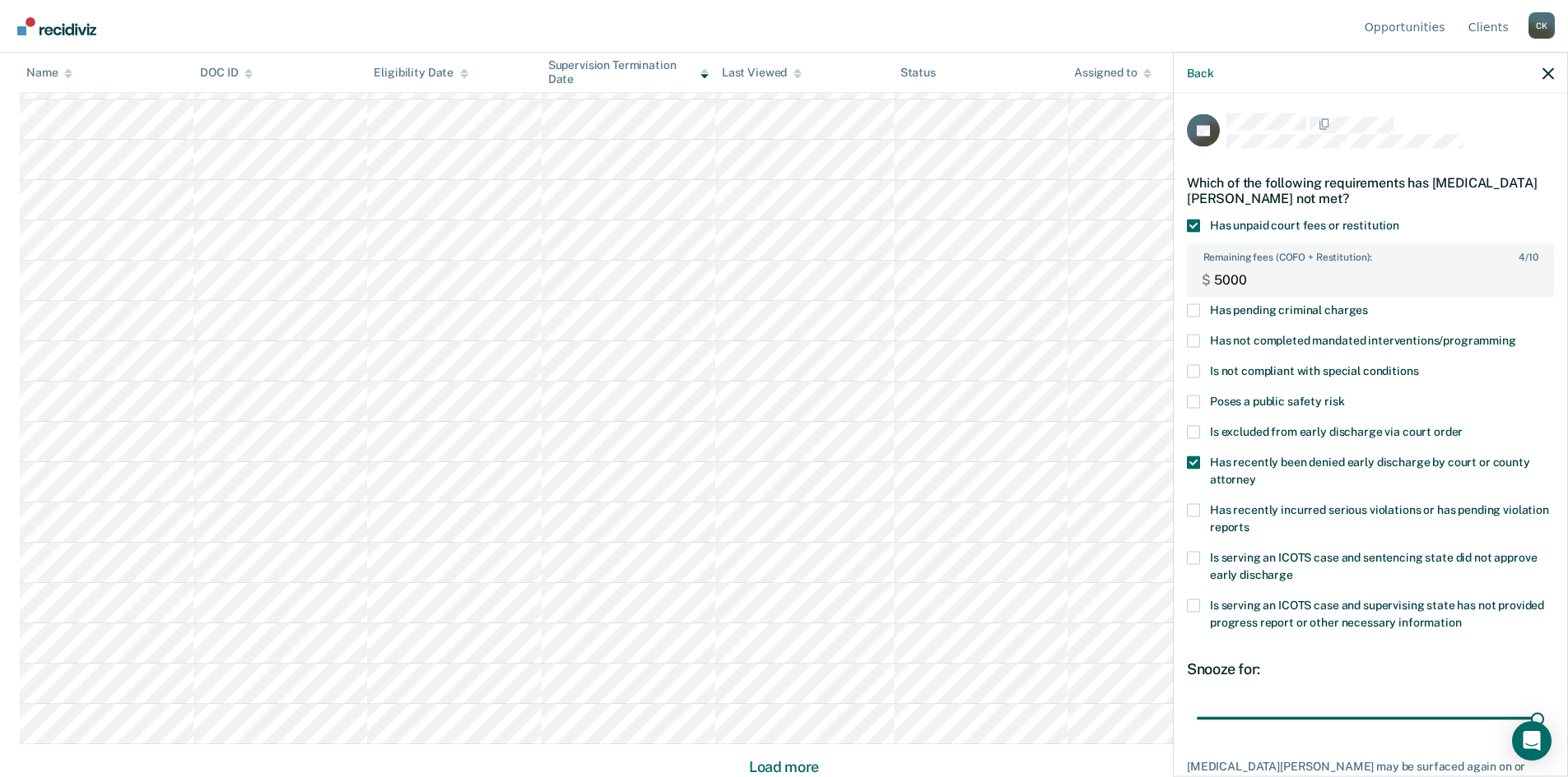
click at [1190, 224] on span at bounding box center [1193, 225] width 14 height 13
click at [1399, 219] on input "Has unpaid court fees or restitution" at bounding box center [1399, 219] width 0 height 0
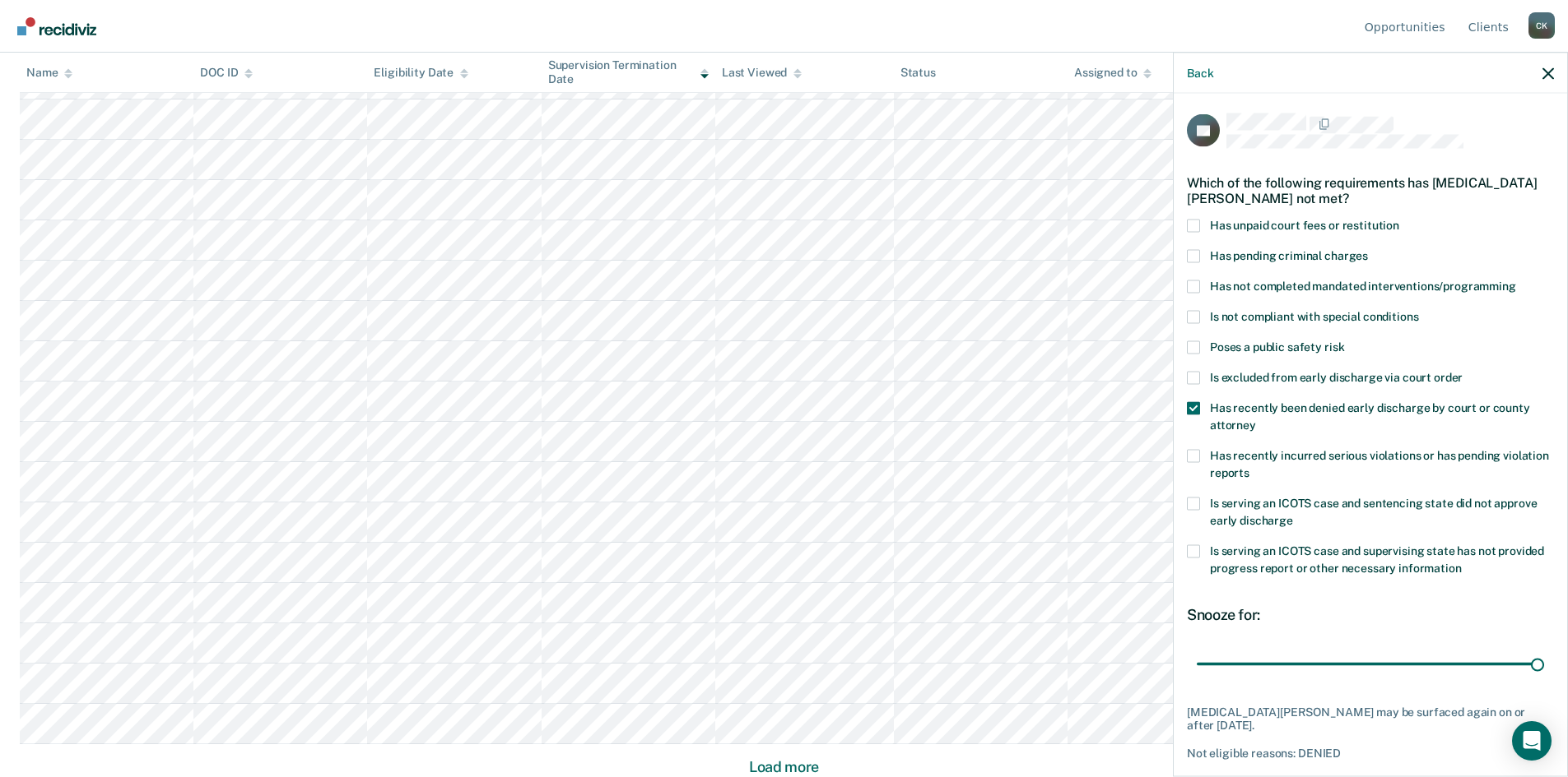
click at [1190, 408] on span at bounding box center [1193, 408] width 14 height 13
click at [1256, 418] on input "Has recently been denied early discharge by court or county attorney" at bounding box center [1256, 418] width 0 height 0
click at [1546, 73] on icon "button" at bounding box center [1548, 73] width 12 height 12
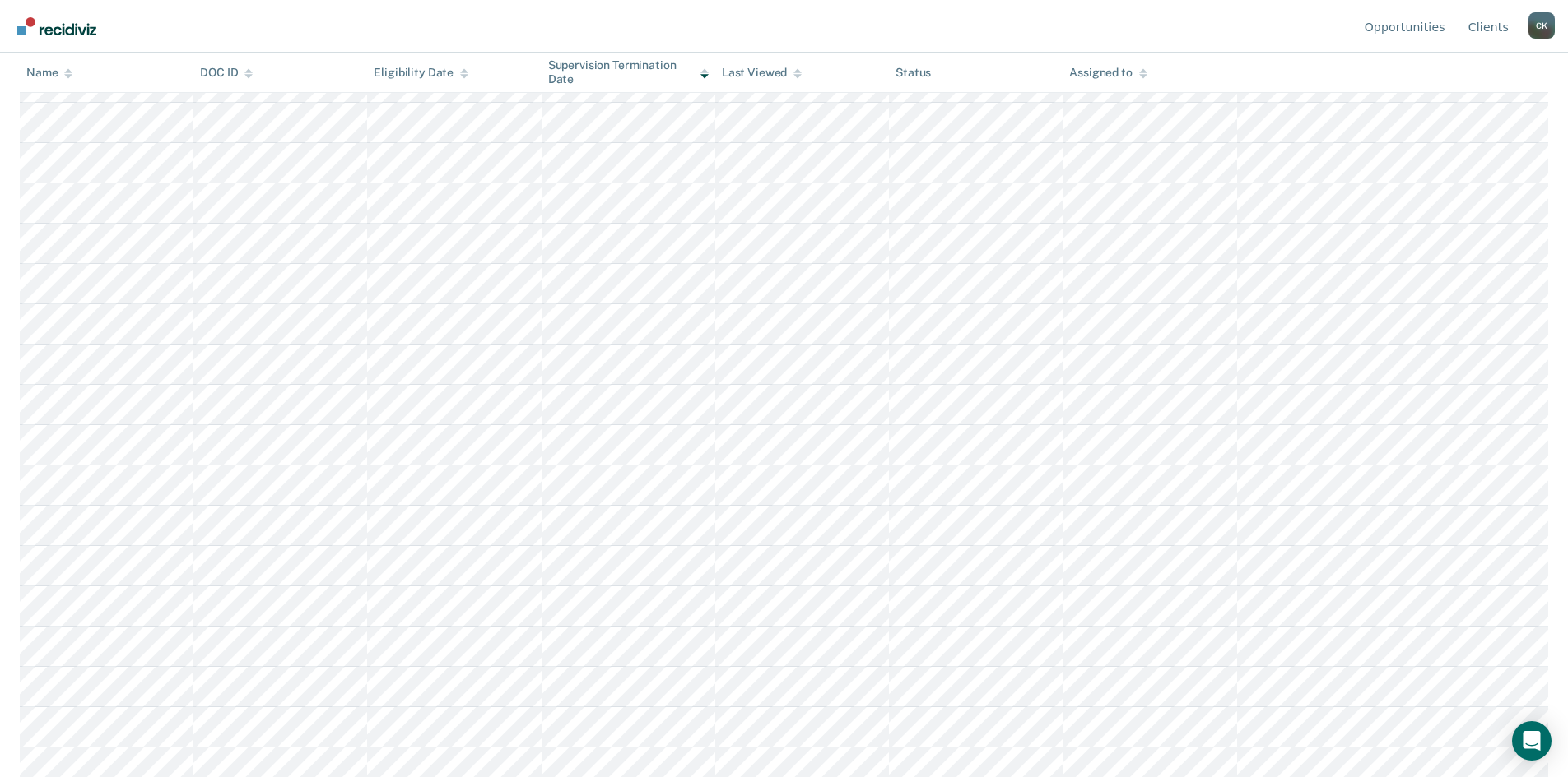
scroll to position [0, 0]
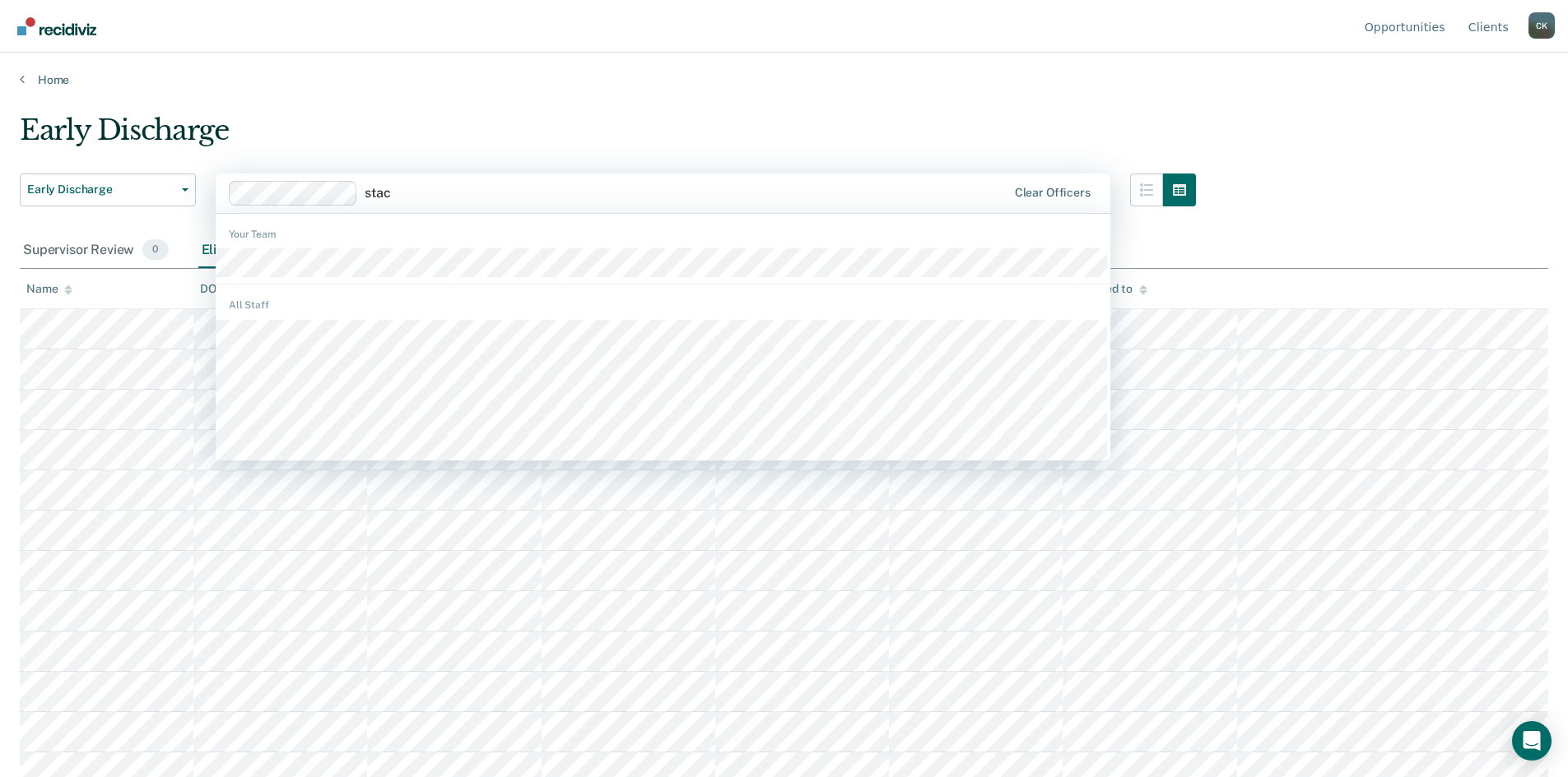
type input "[PERSON_NAME]"
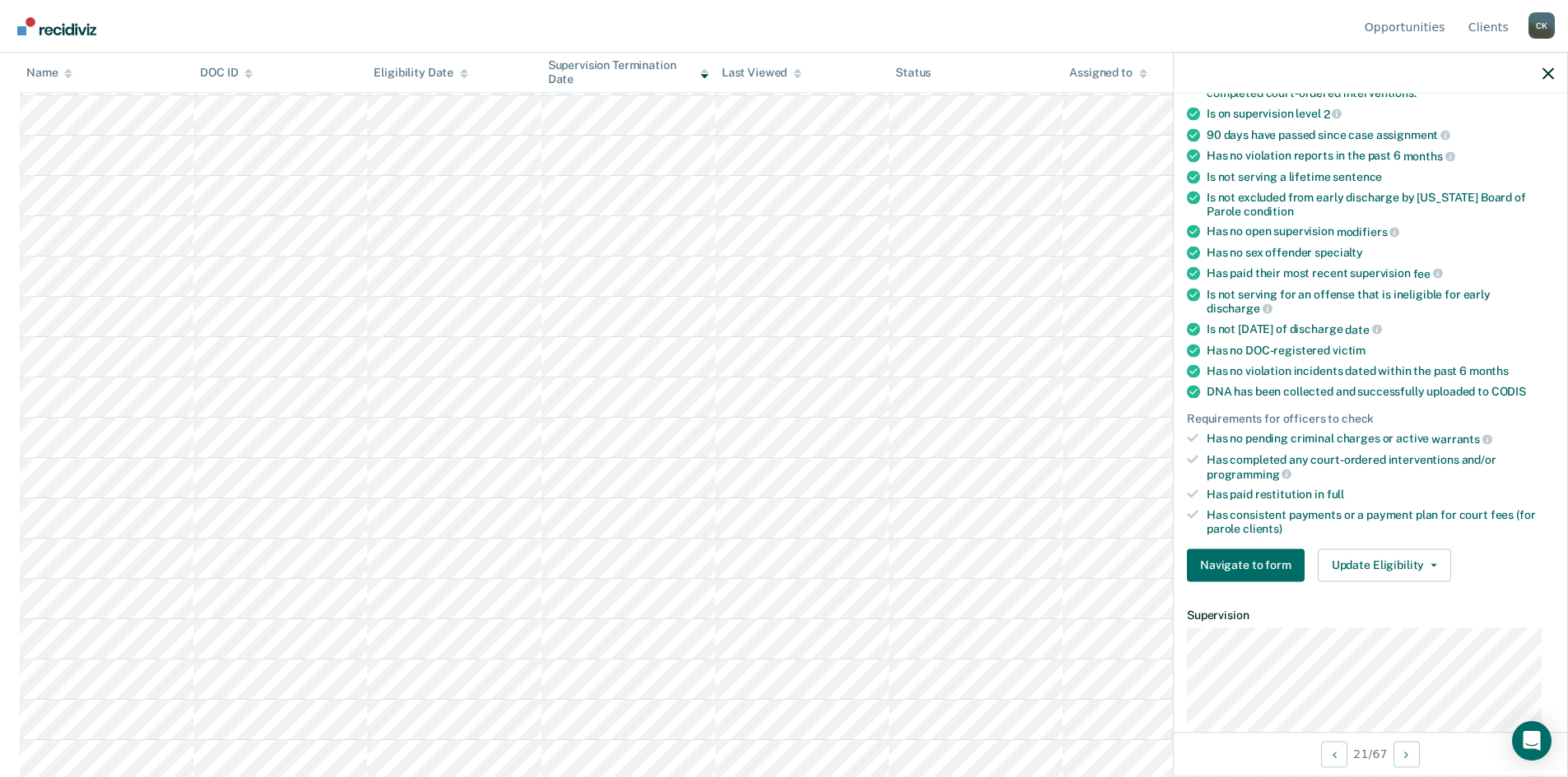
scroll to position [329, 0]
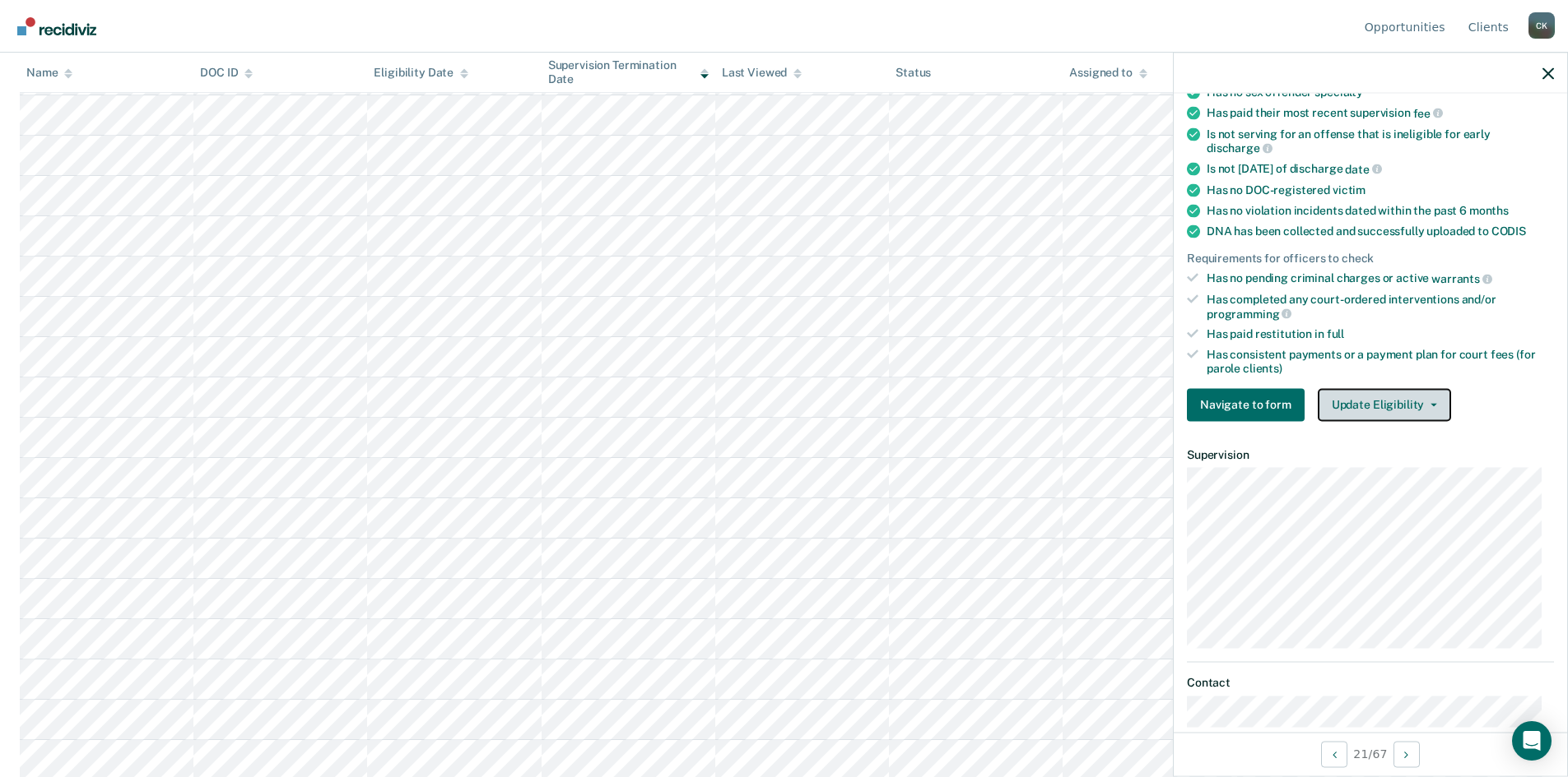
click at [1430, 403] on icon "button" at bounding box center [1434, 405] width 7 height 3
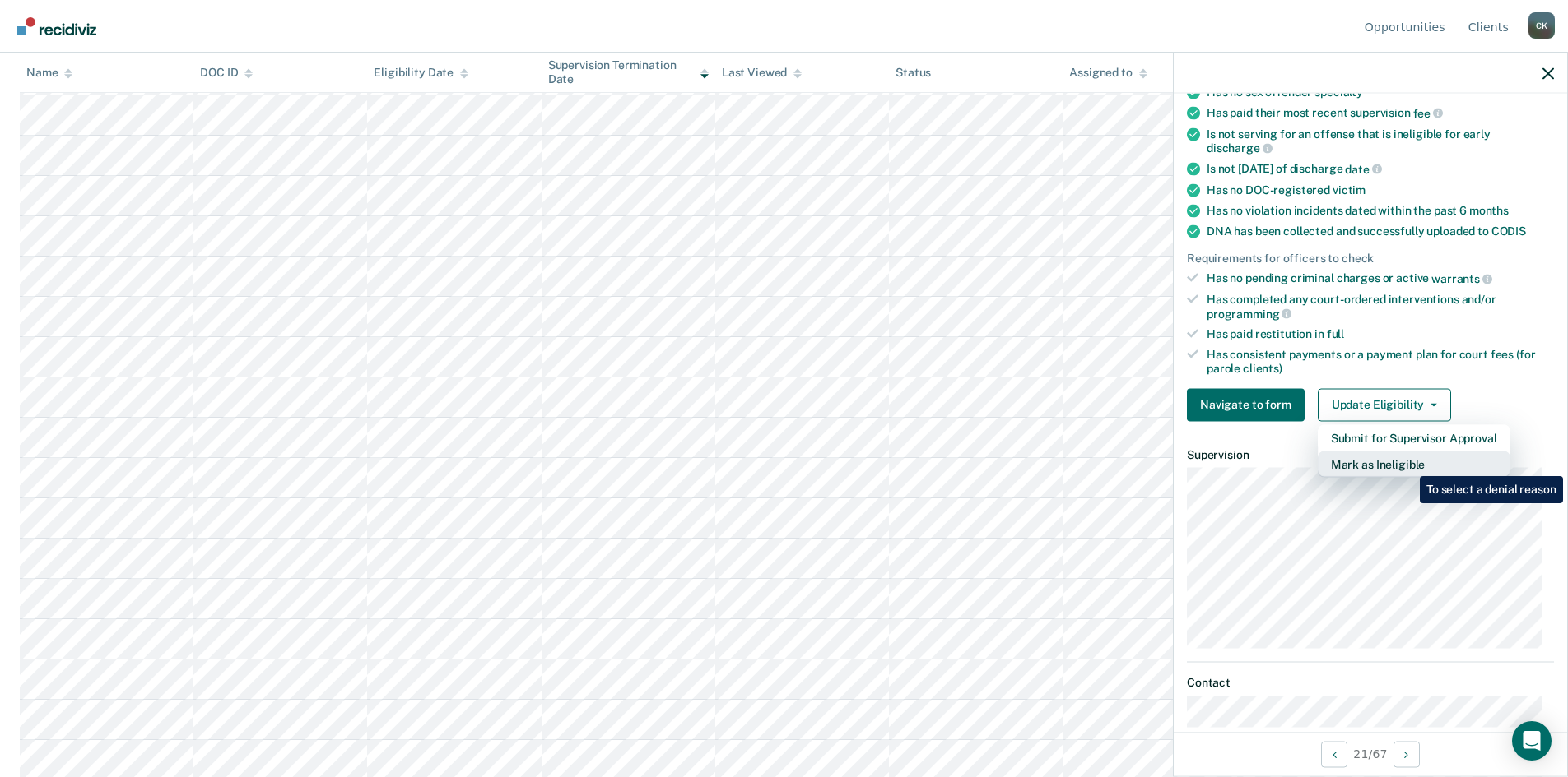
click at [1407, 464] on button "Mark as Ineligible" at bounding box center [1414, 463] width 192 height 26
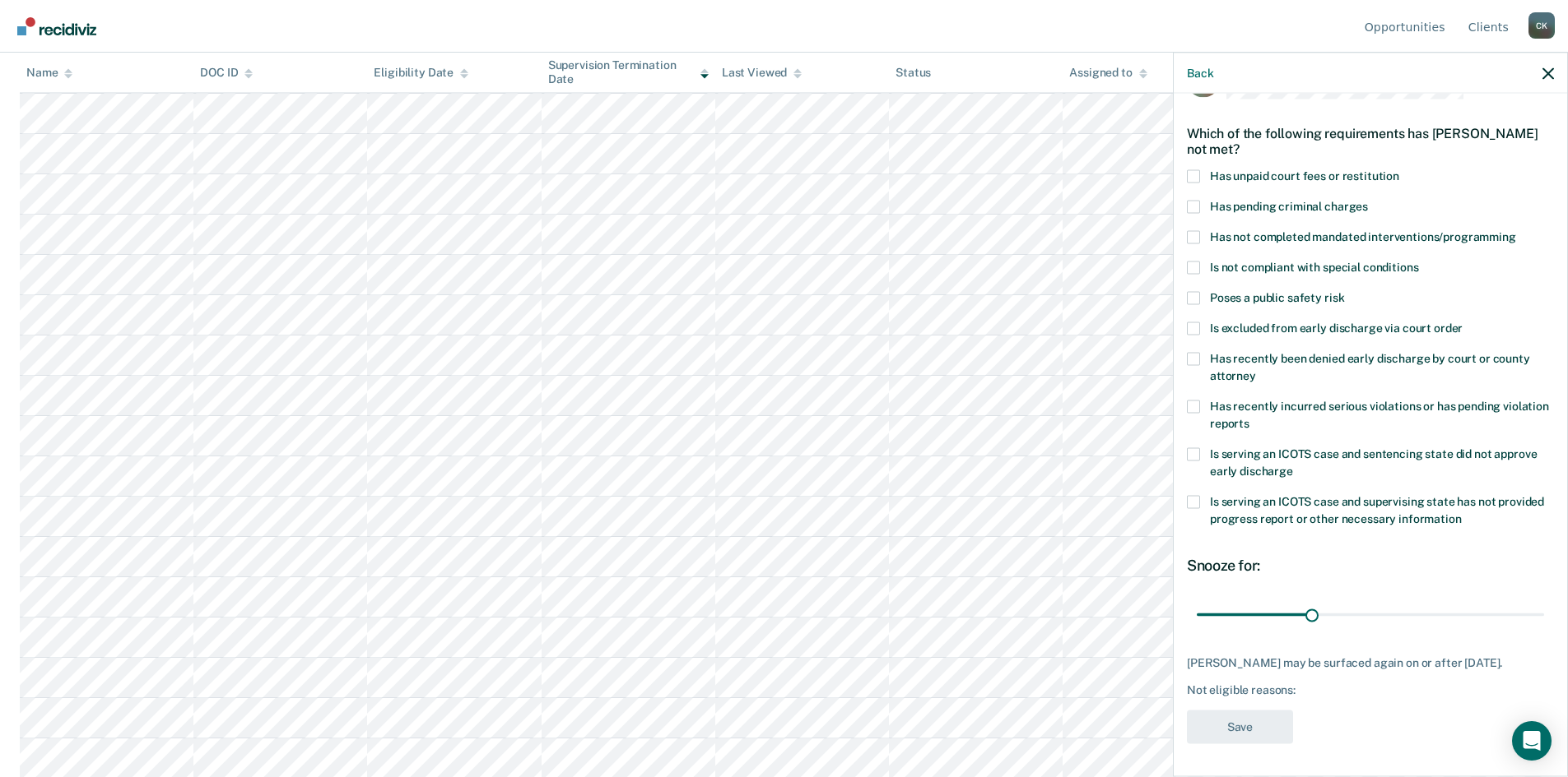
scroll to position [701, 0]
click at [1194, 352] on span at bounding box center [1193, 359] width 14 height 13
click at [1256, 370] on input "Has recently been denied early discharge by court or county attorney" at bounding box center [1256, 370] width 0 height 0
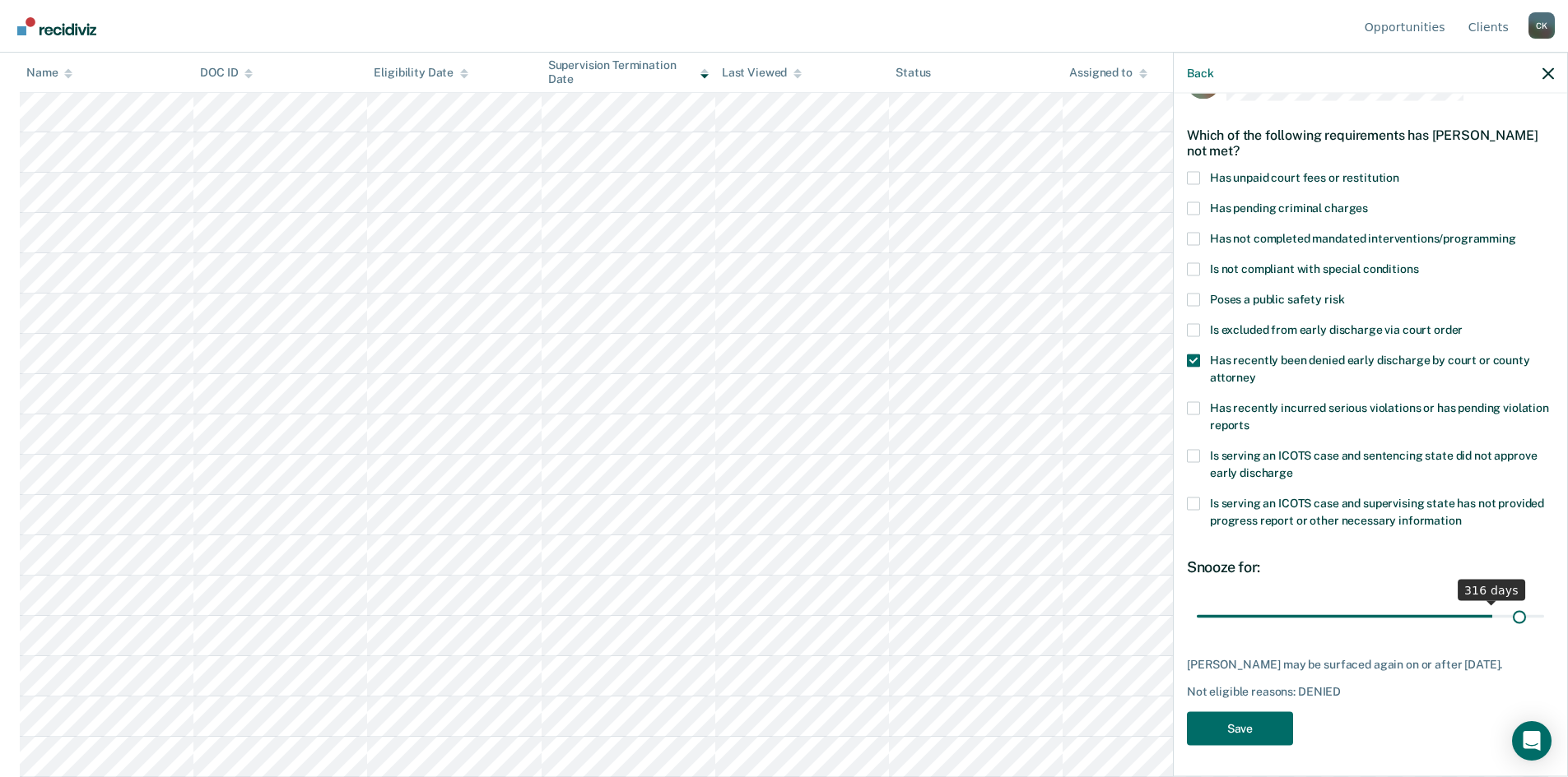
scroll to position [62, 0]
drag, startPoint x: 1230, startPoint y: 598, endPoint x: 1554, endPoint y: 621, distance: 324.8
type input "365"
click at [1544, 621] on input "range" at bounding box center [1370, 615] width 347 height 29
click at [1192, 170] on span at bounding box center [1193, 176] width 14 height 13
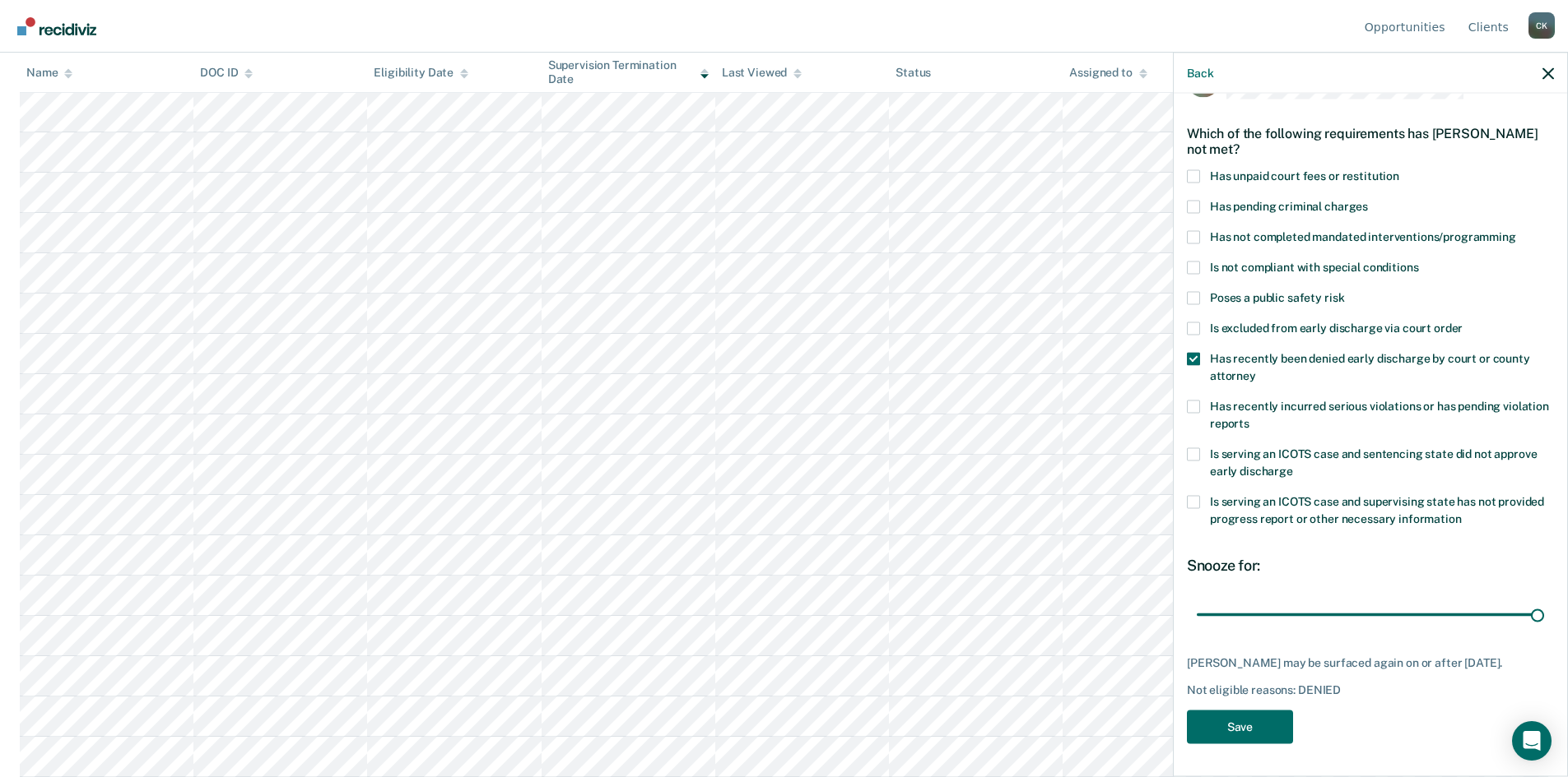
click at [1399, 170] on input "Has unpaid court fees or restitution" at bounding box center [1399, 170] width 0 height 0
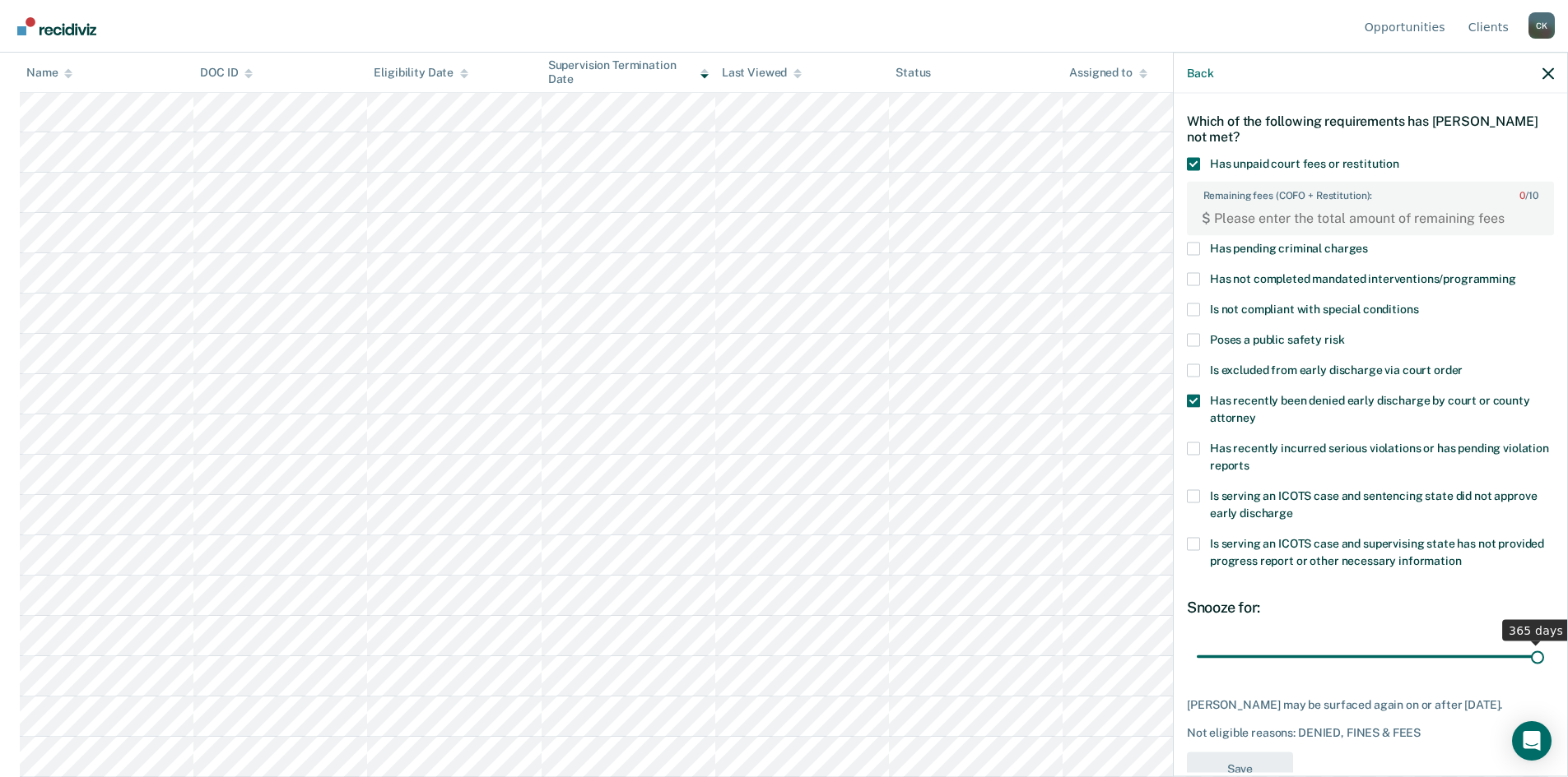
scroll to position [116, 0]
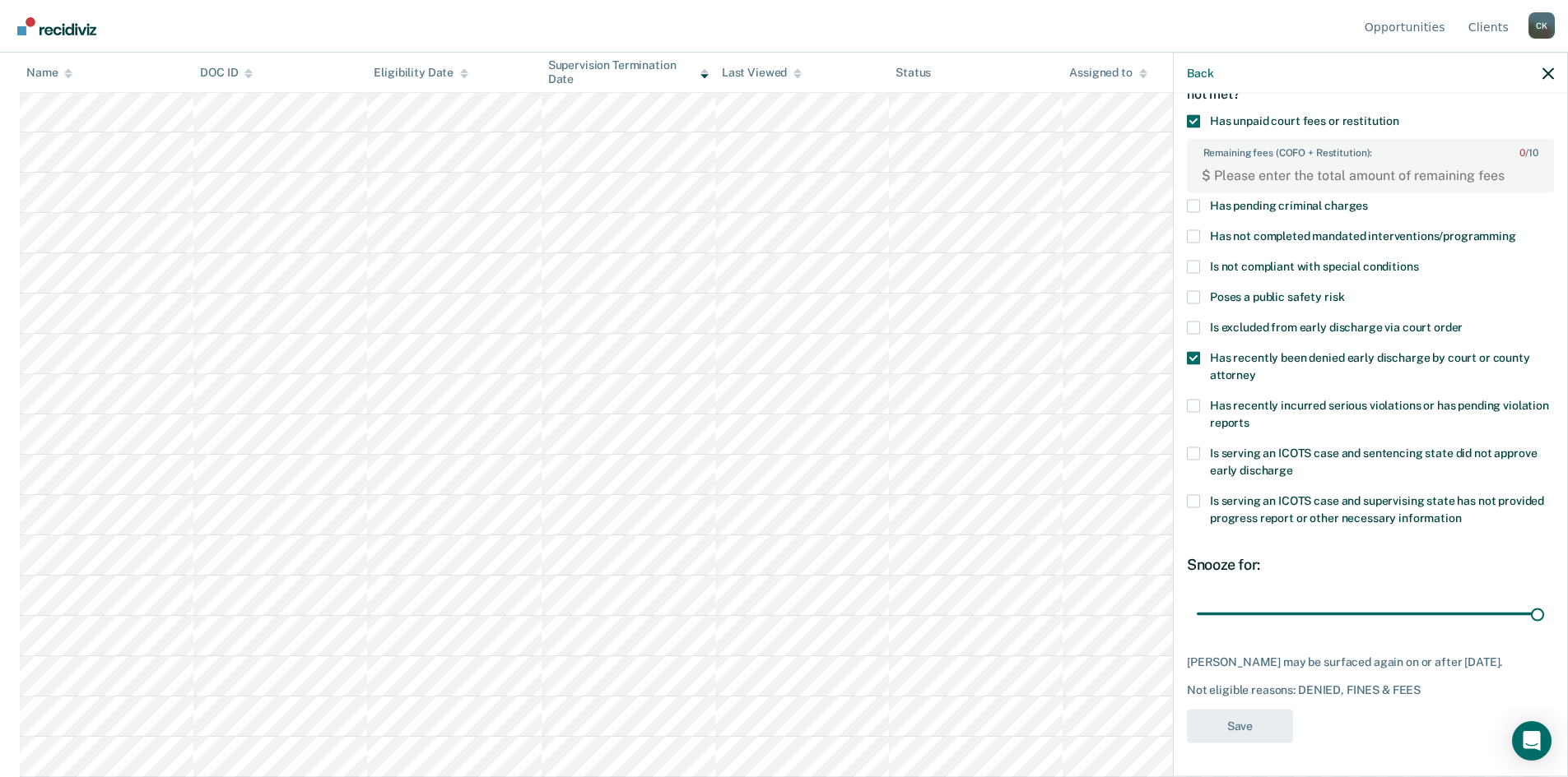
click at [1195, 495] on span at bounding box center [1193, 502] width 14 height 13
click at [1462, 512] on input "Is serving an ICOTS case and supervising state has not provided progress report…" at bounding box center [1462, 512] width 0 height 0
click at [1192, 447] on span at bounding box center [1193, 454] width 14 height 13
click at [1293, 465] on input "Is serving an ICOTS case and sentencing state did not approve early discharge" at bounding box center [1293, 465] width 0 height 0
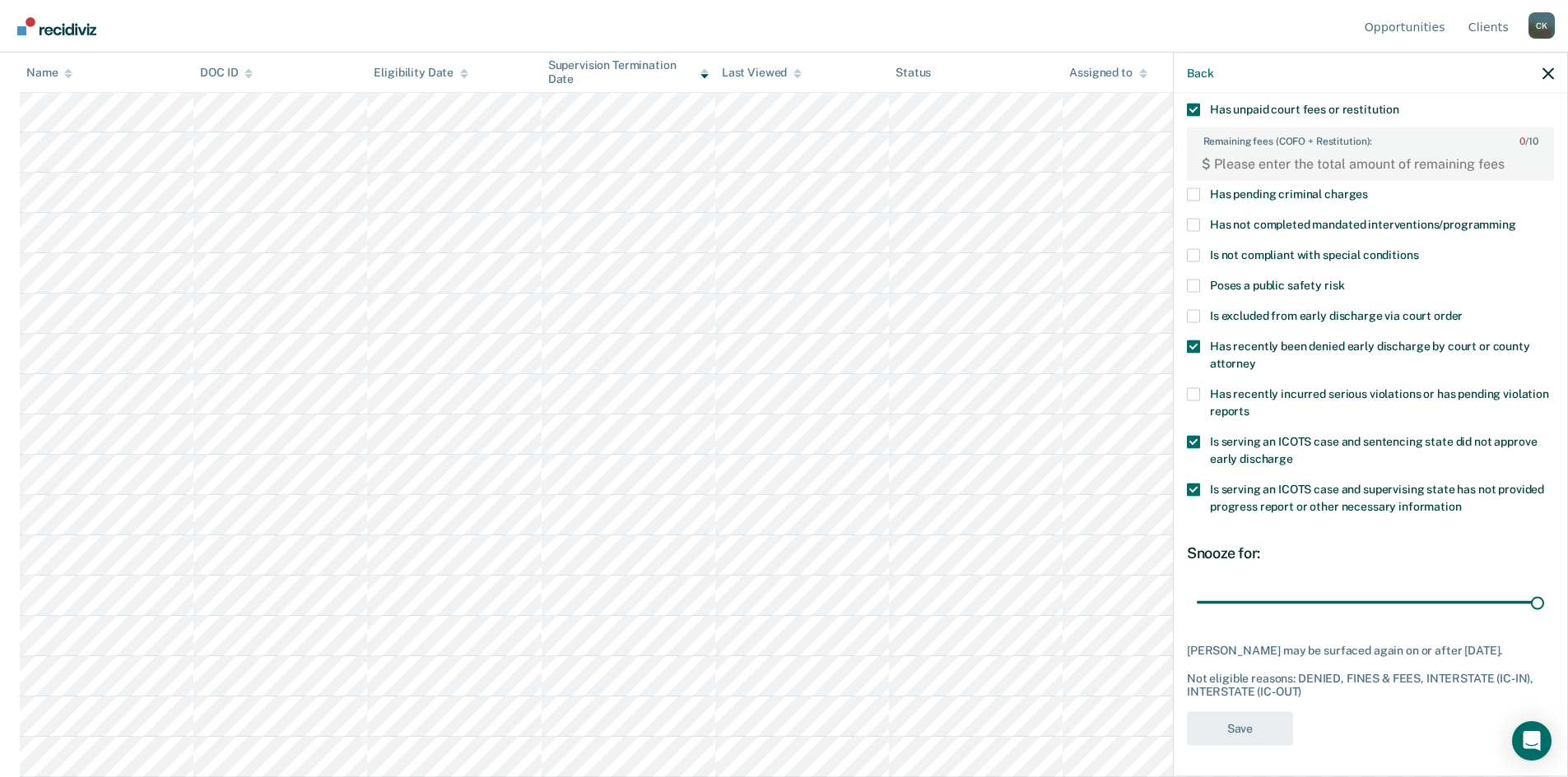
click at [1190, 487] on span at bounding box center [1193, 490] width 14 height 13
click at [1462, 501] on input "Is serving an ICOTS case and supervising state has not provided progress report…" at bounding box center [1462, 501] width 0 height 0
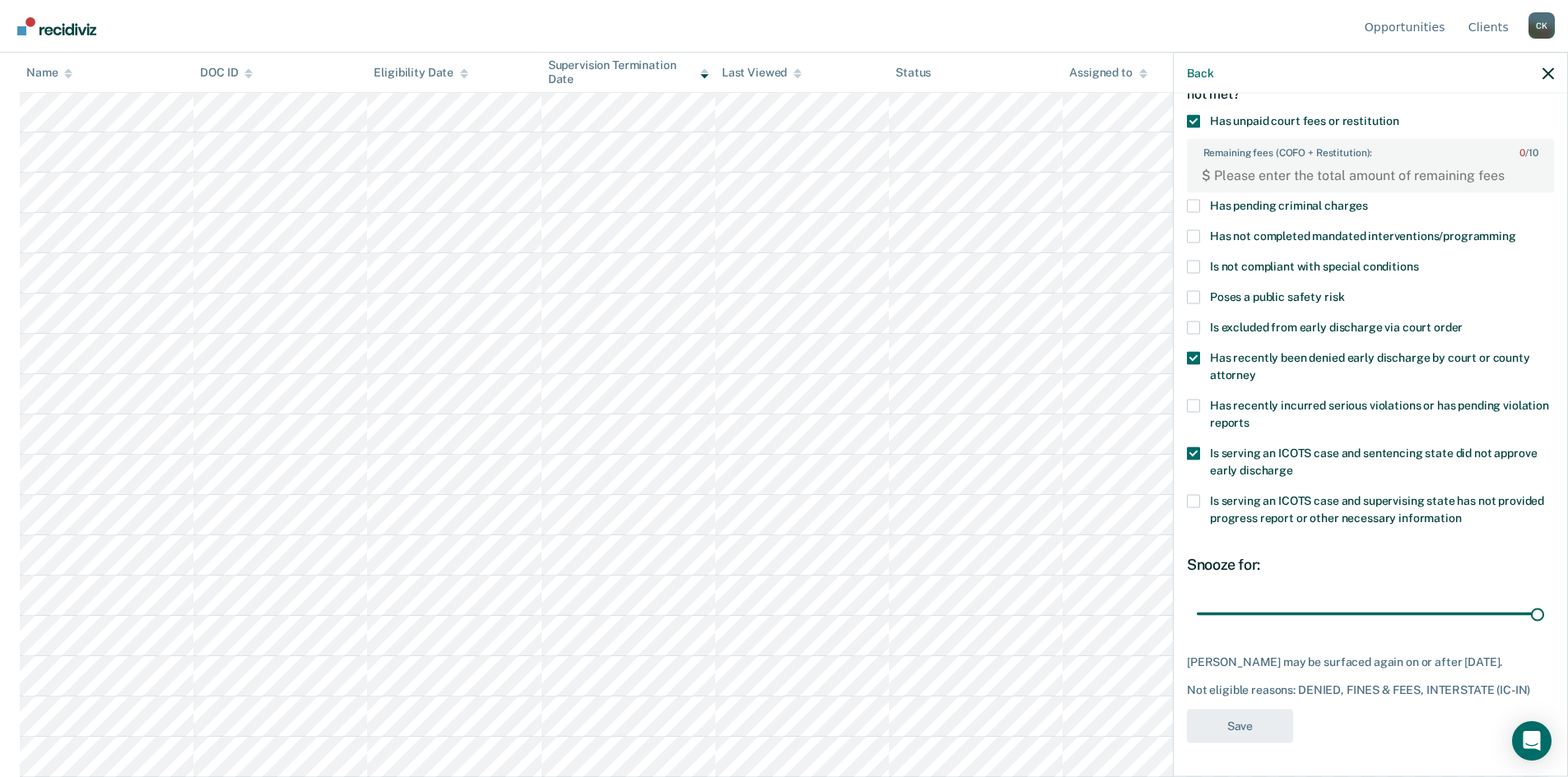
click at [1194, 447] on span at bounding box center [1193, 454] width 14 height 13
click at [1293, 465] on input "Is serving an ICOTS case and sentencing state did not approve early discharge" at bounding box center [1293, 465] width 0 height 0
click at [1273, 162] on FEESReasonInput "Remaining fees (COFO + Restitution): 0 / 10" at bounding box center [1372, 175] width 325 height 26
type FEESReasonInput "4"
click at [1331, 540] on div "CS Which of the following requirements has [PERSON_NAME] not met? Has unpaid co…" at bounding box center [1370, 381] width 367 height 744
